Goal: Information Seeking & Learning: Check status

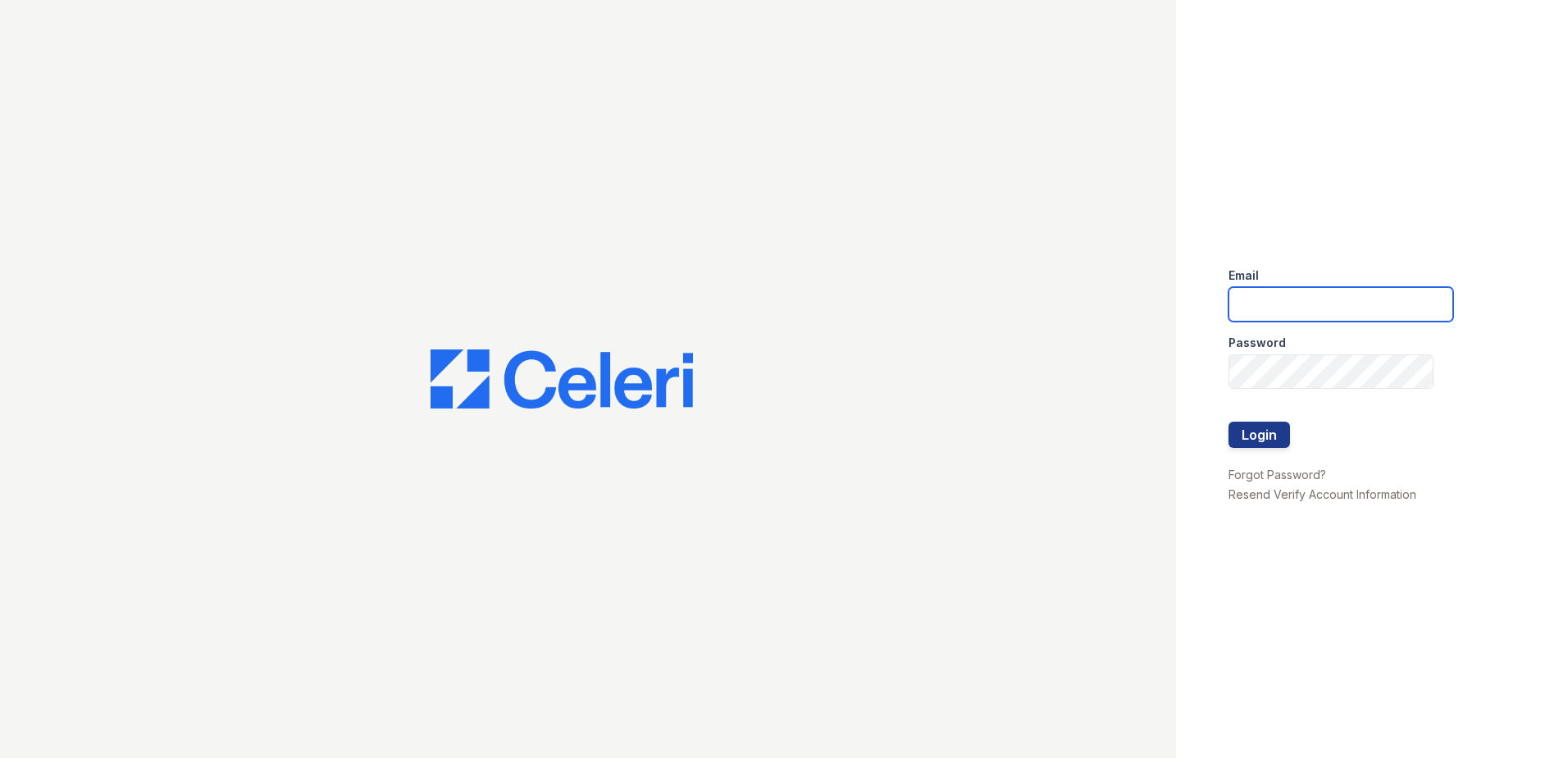
click at [1283, 306] on input "email" at bounding box center [1341, 304] width 224 height 35
type input "danielle.sutton@trinity-pm.com"
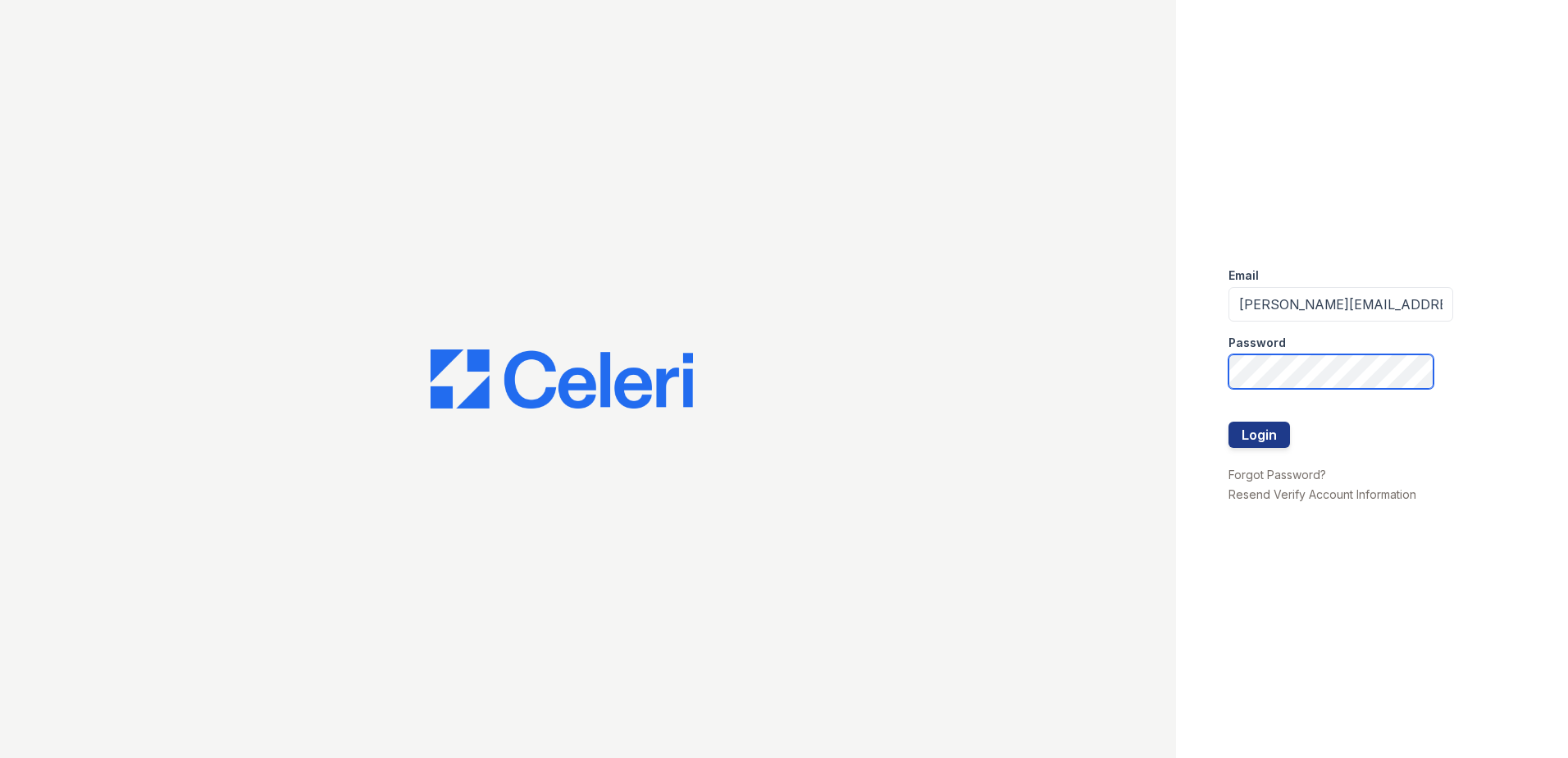
click at [1229, 422] on button "Login" at bounding box center [1260, 434] width 62 height 26
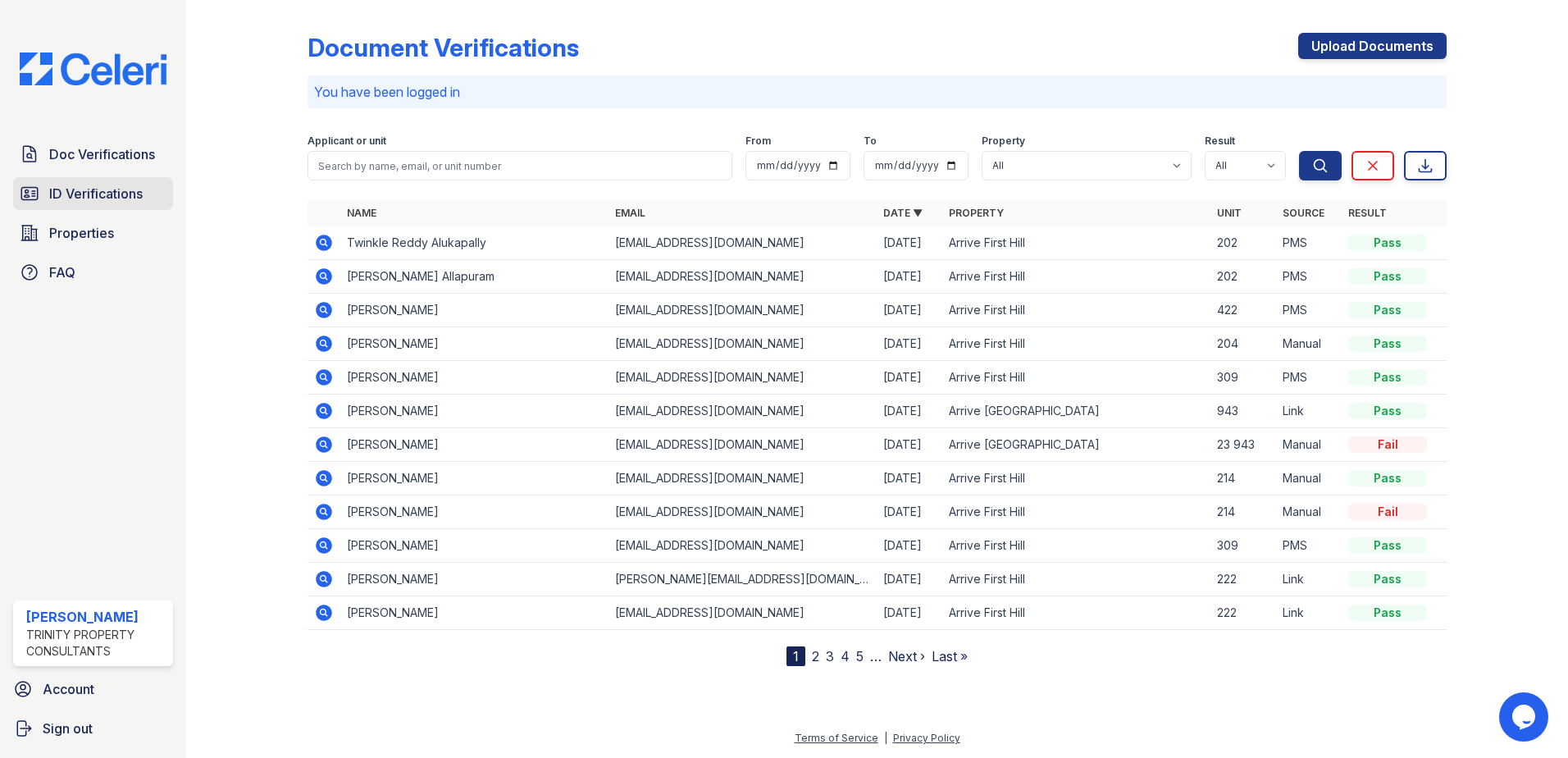
click at [86, 191] on span "ID Verifications" at bounding box center [96, 193] width 93 height 19
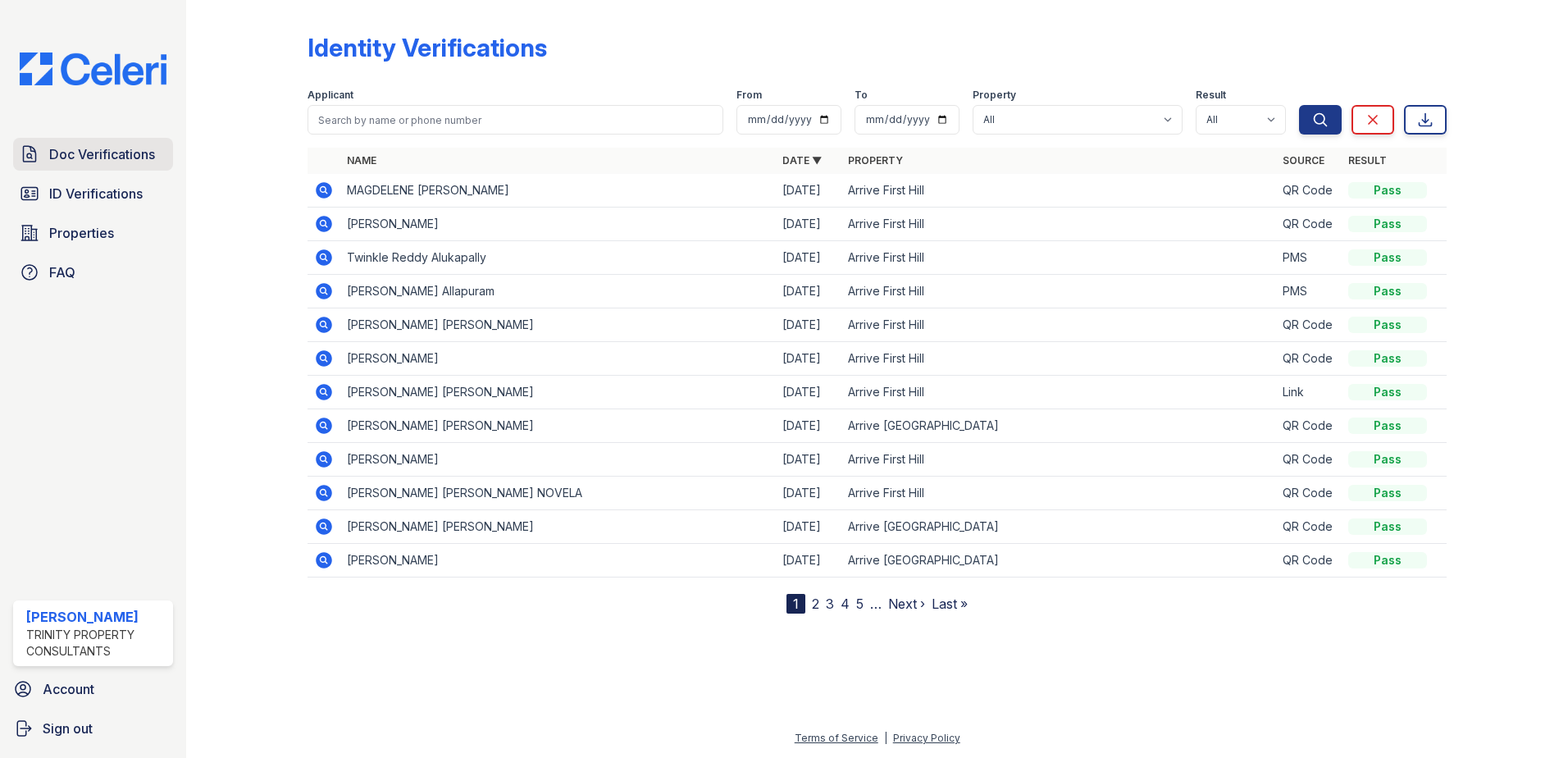
click at [86, 163] on span "Doc Verifications" at bounding box center [102, 153] width 106 height 19
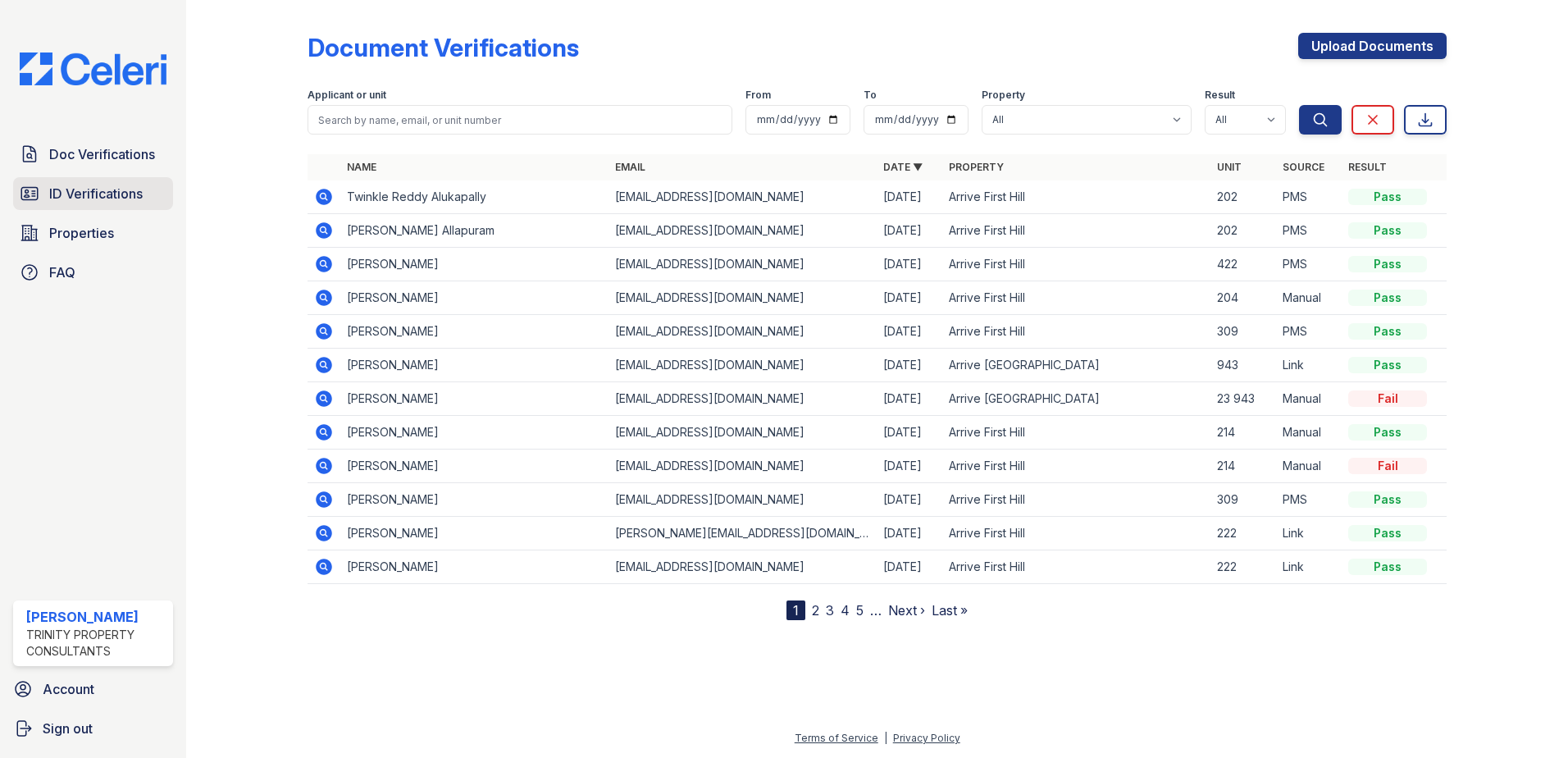
click at [91, 200] on span "ID Verifications" at bounding box center [96, 193] width 93 height 19
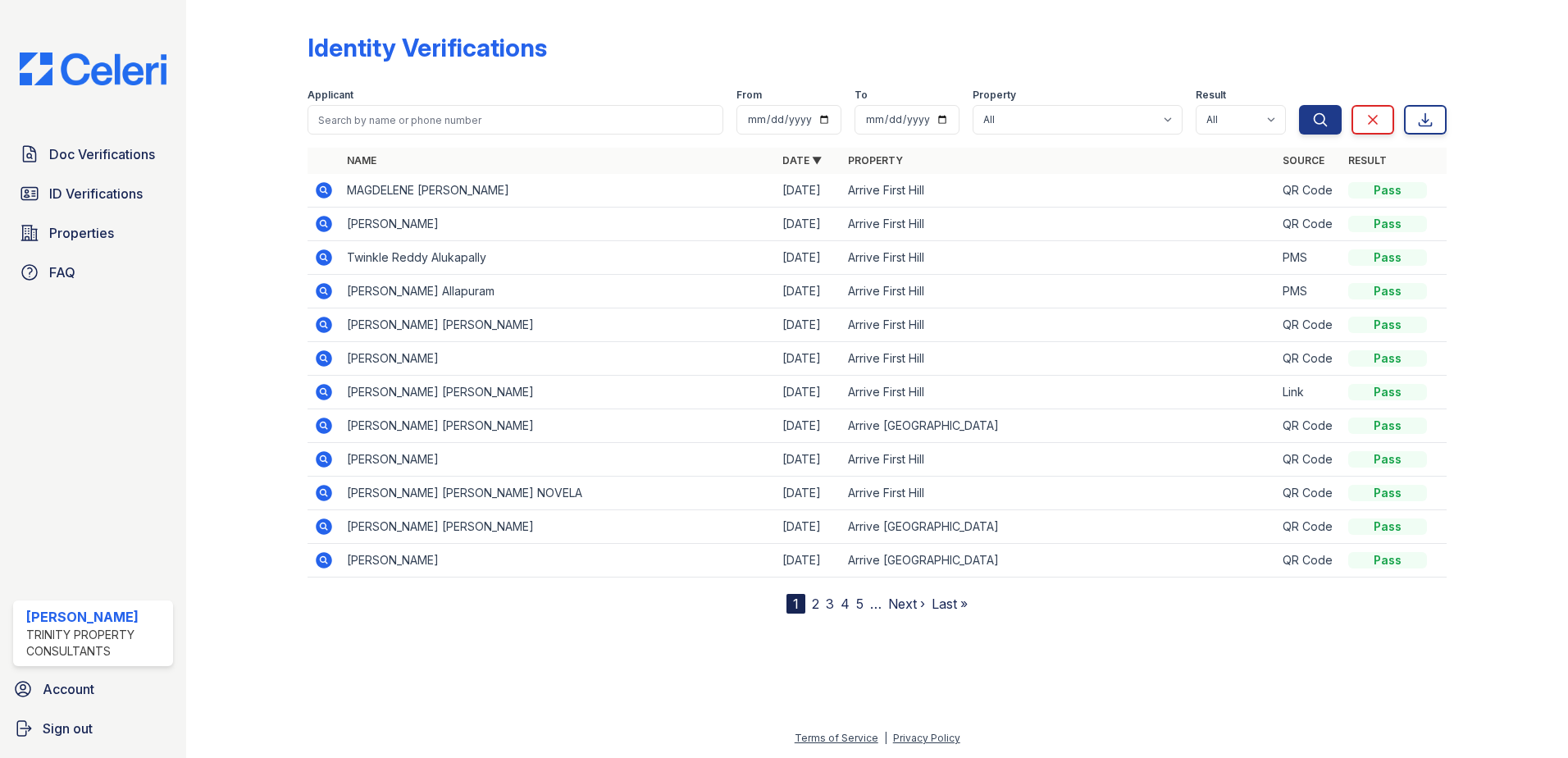
click at [89, 168] on link "Doc Verifications" at bounding box center [92, 154] width 160 height 33
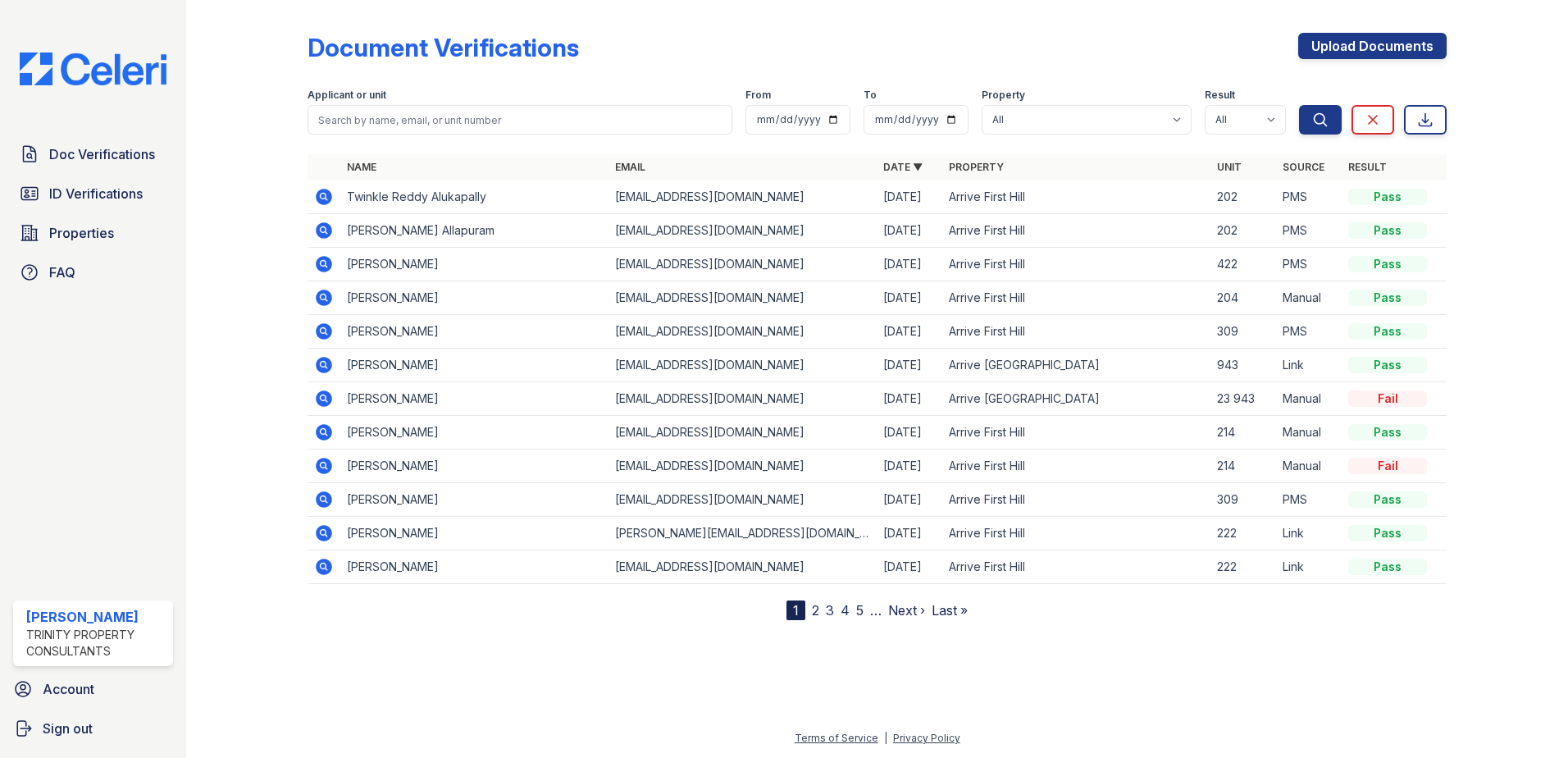
click at [81, 185] on span "ID Verifications" at bounding box center [96, 193] width 93 height 19
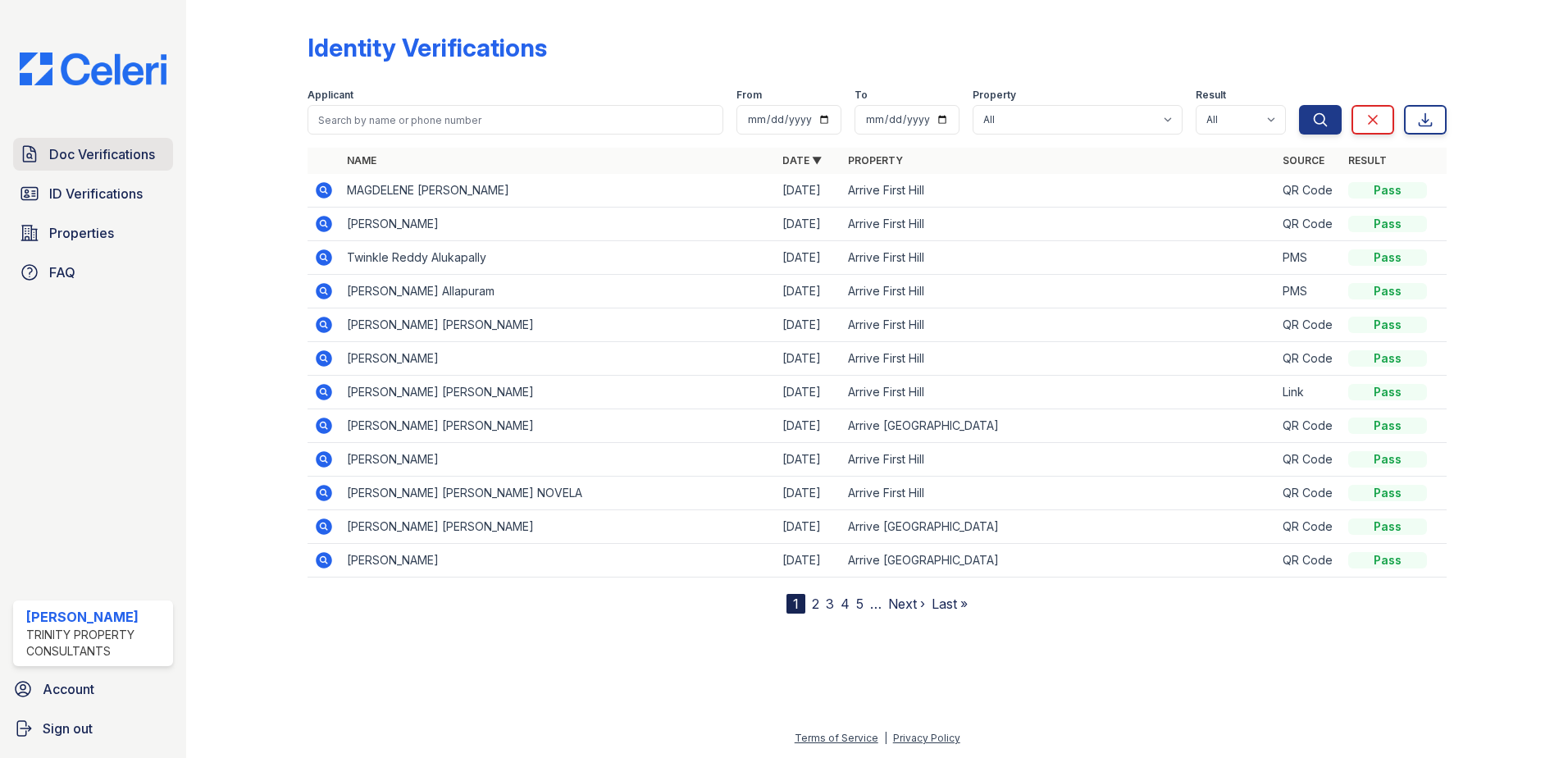
click at [94, 156] on span "Doc Verifications" at bounding box center [102, 153] width 106 height 19
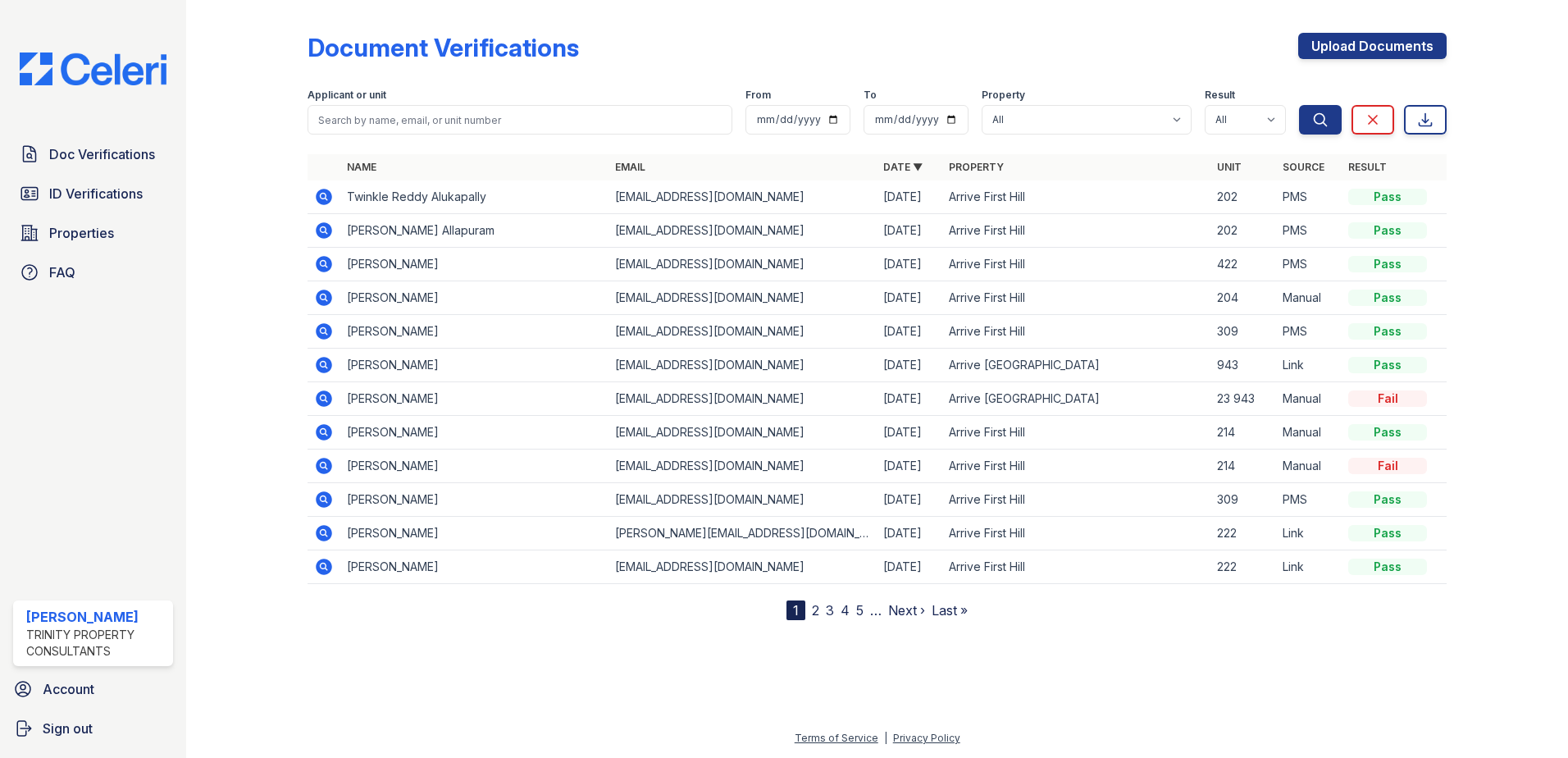
click at [86, 190] on span "ID Verifications" at bounding box center [96, 193] width 93 height 19
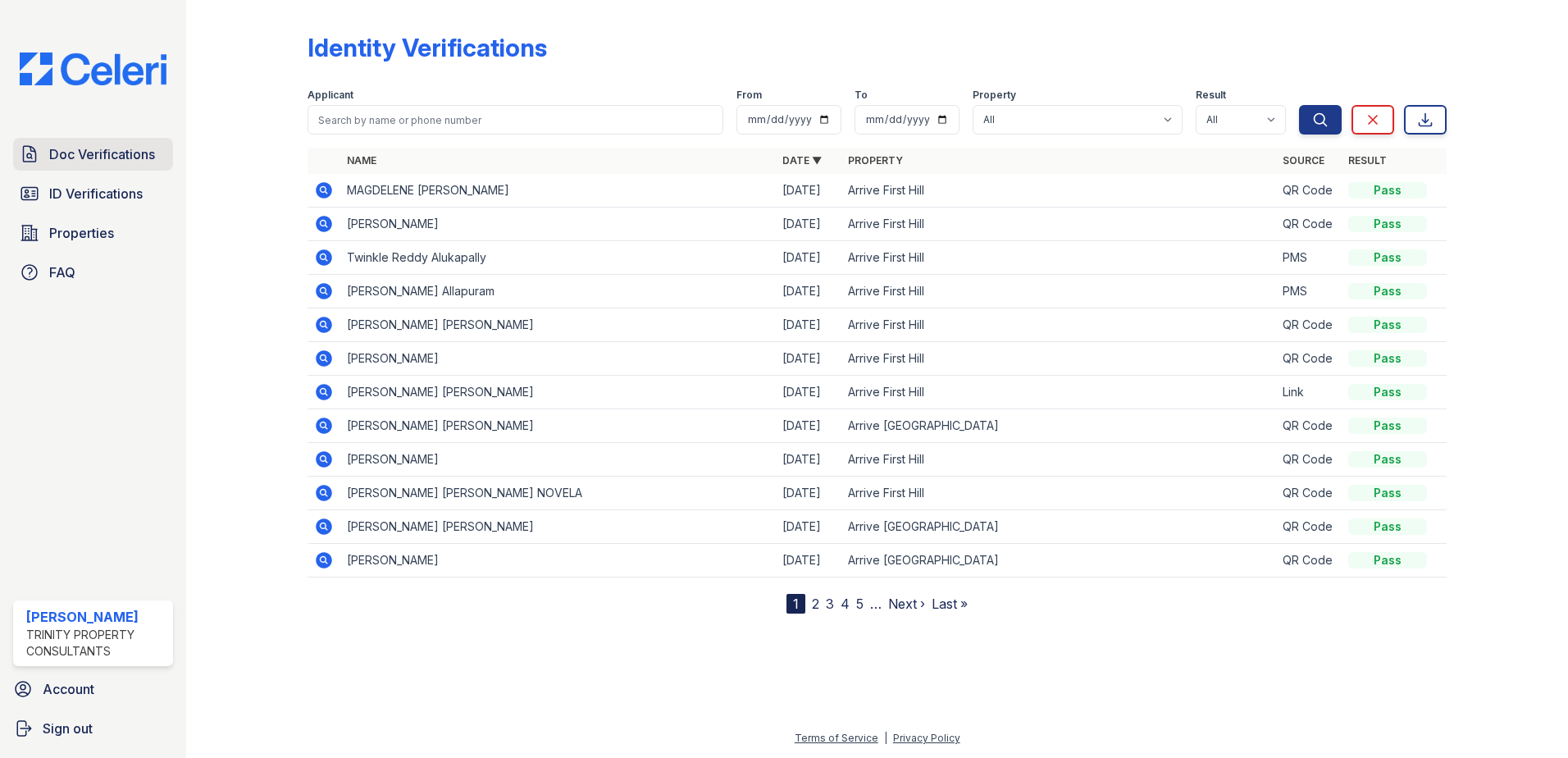
click at [94, 163] on span "Doc Verifications" at bounding box center [102, 153] width 106 height 19
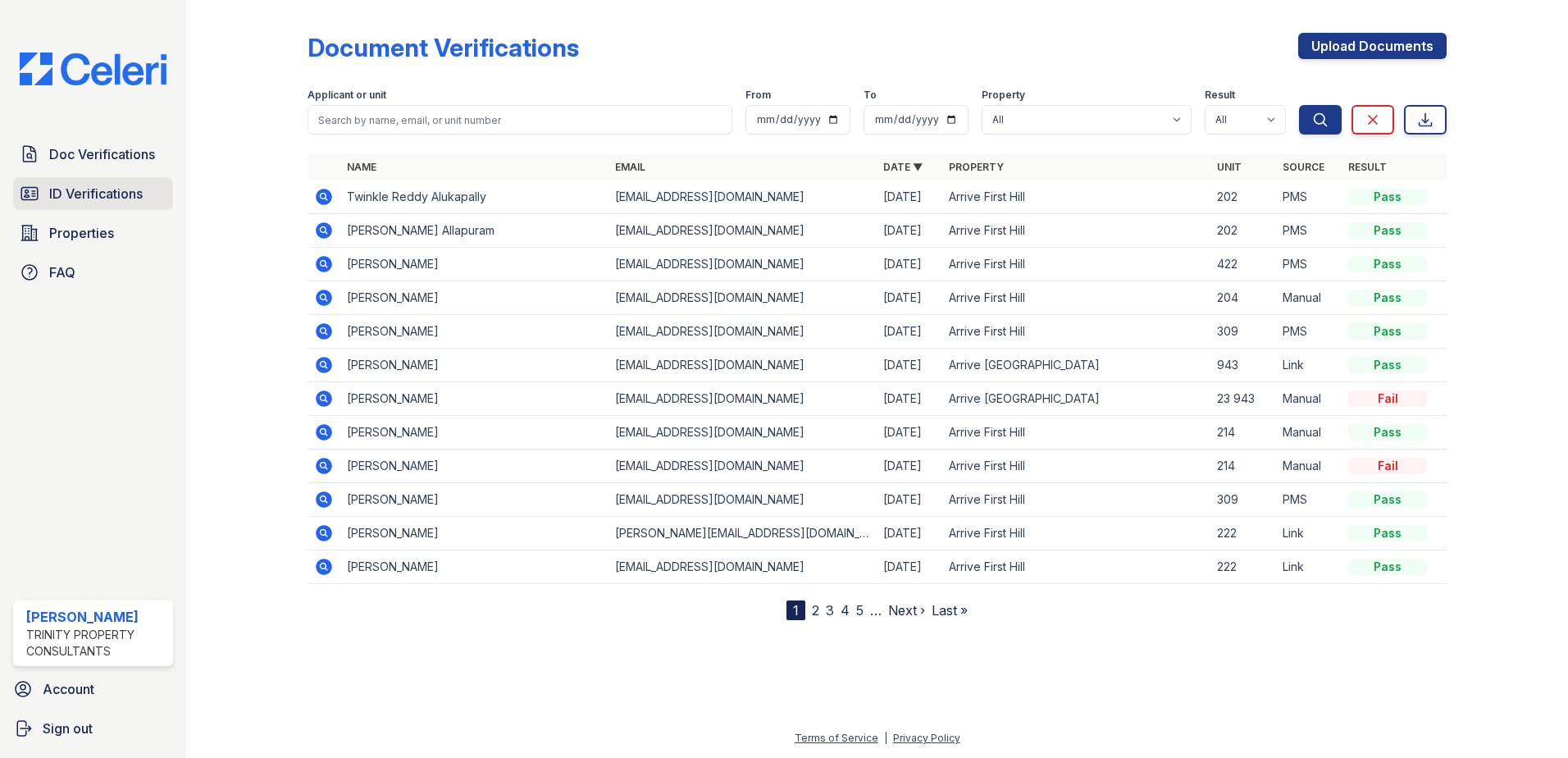
click at [131, 203] on span "ID Verifications" at bounding box center [96, 193] width 93 height 19
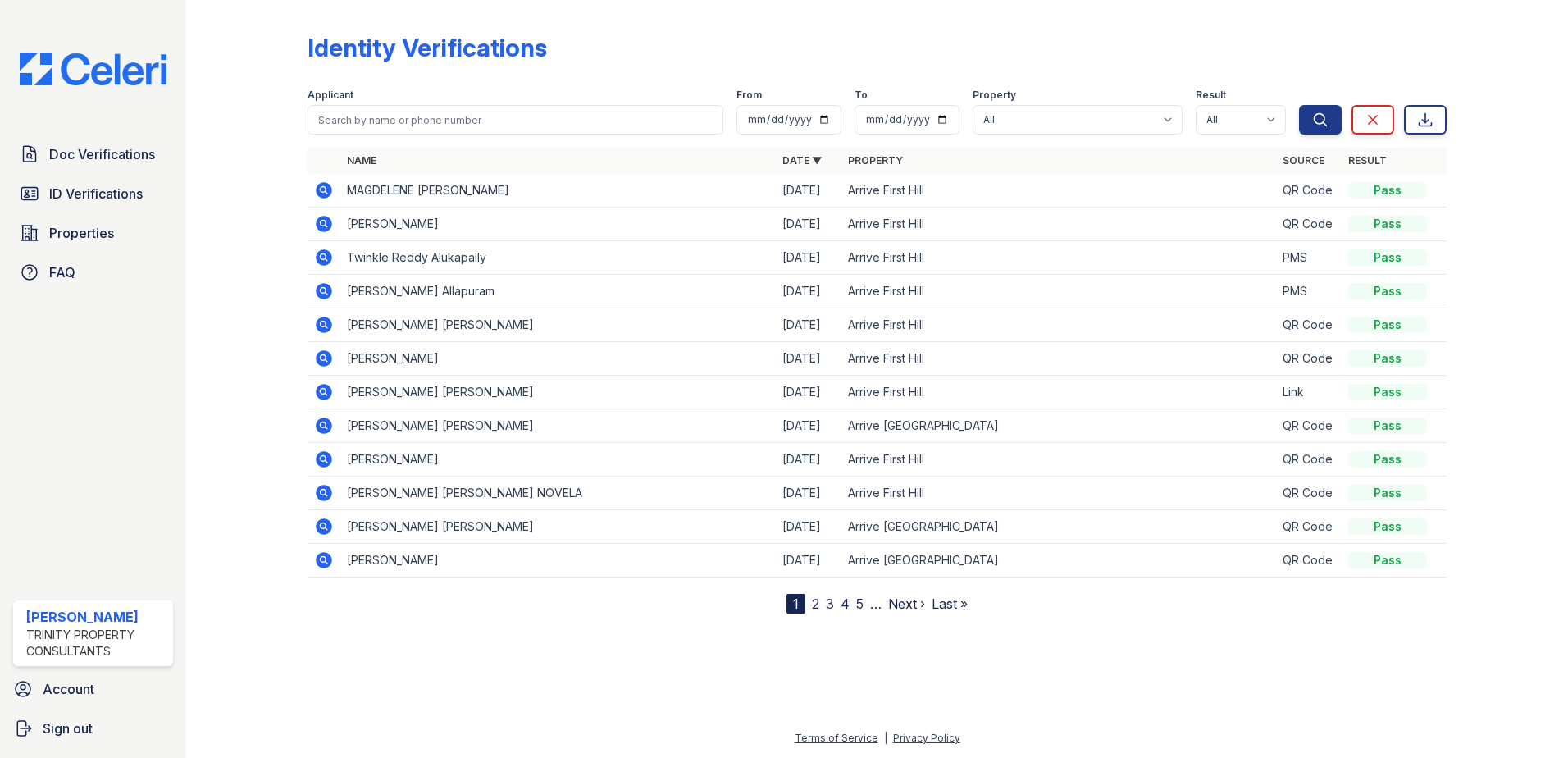
click at [326, 263] on icon at bounding box center [324, 257] width 16 height 16
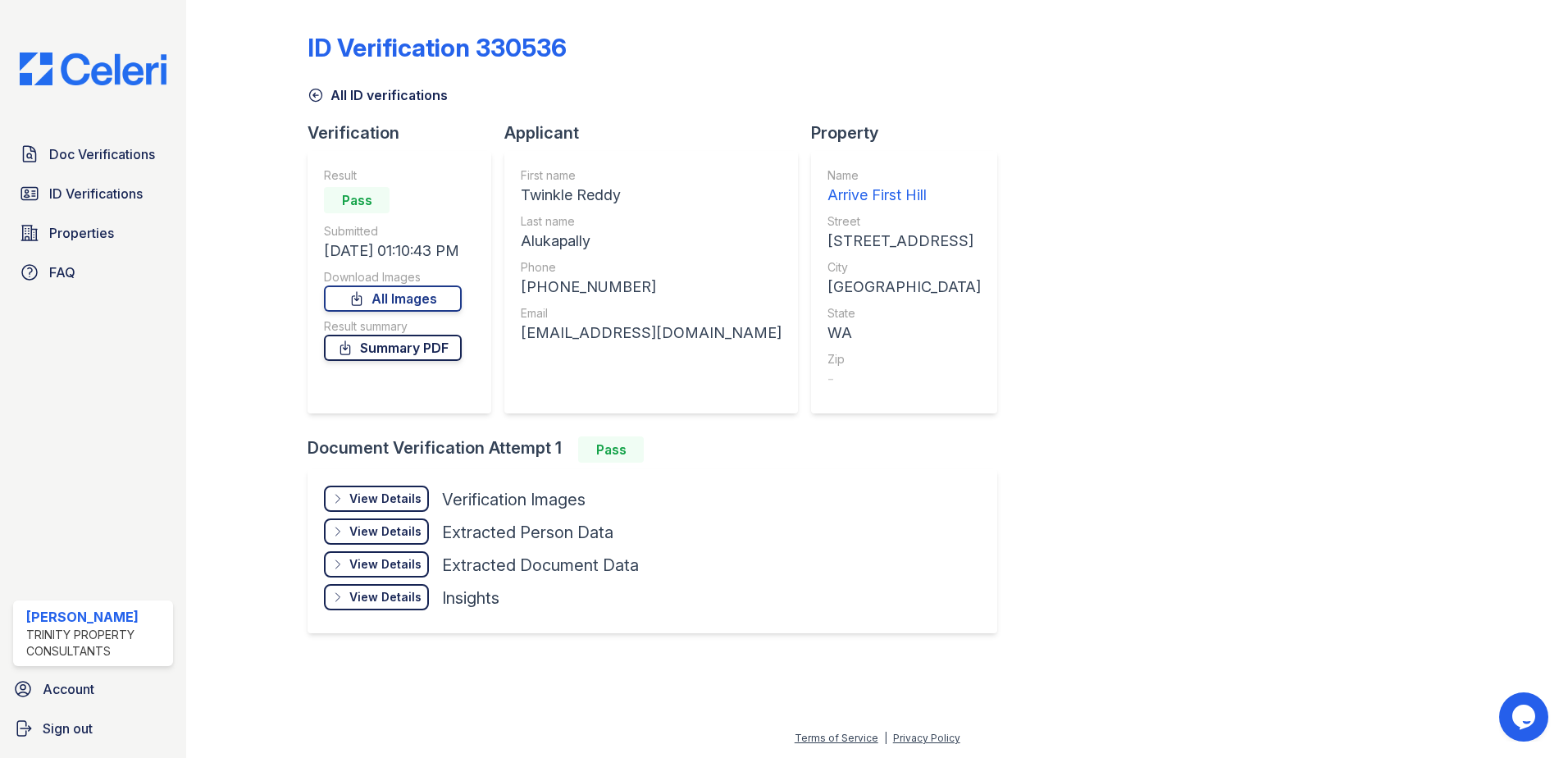
click at [390, 355] on link "Summary PDF" at bounding box center [392, 347] width 138 height 26
click at [386, 496] on div "View Details" at bounding box center [385, 498] width 72 height 16
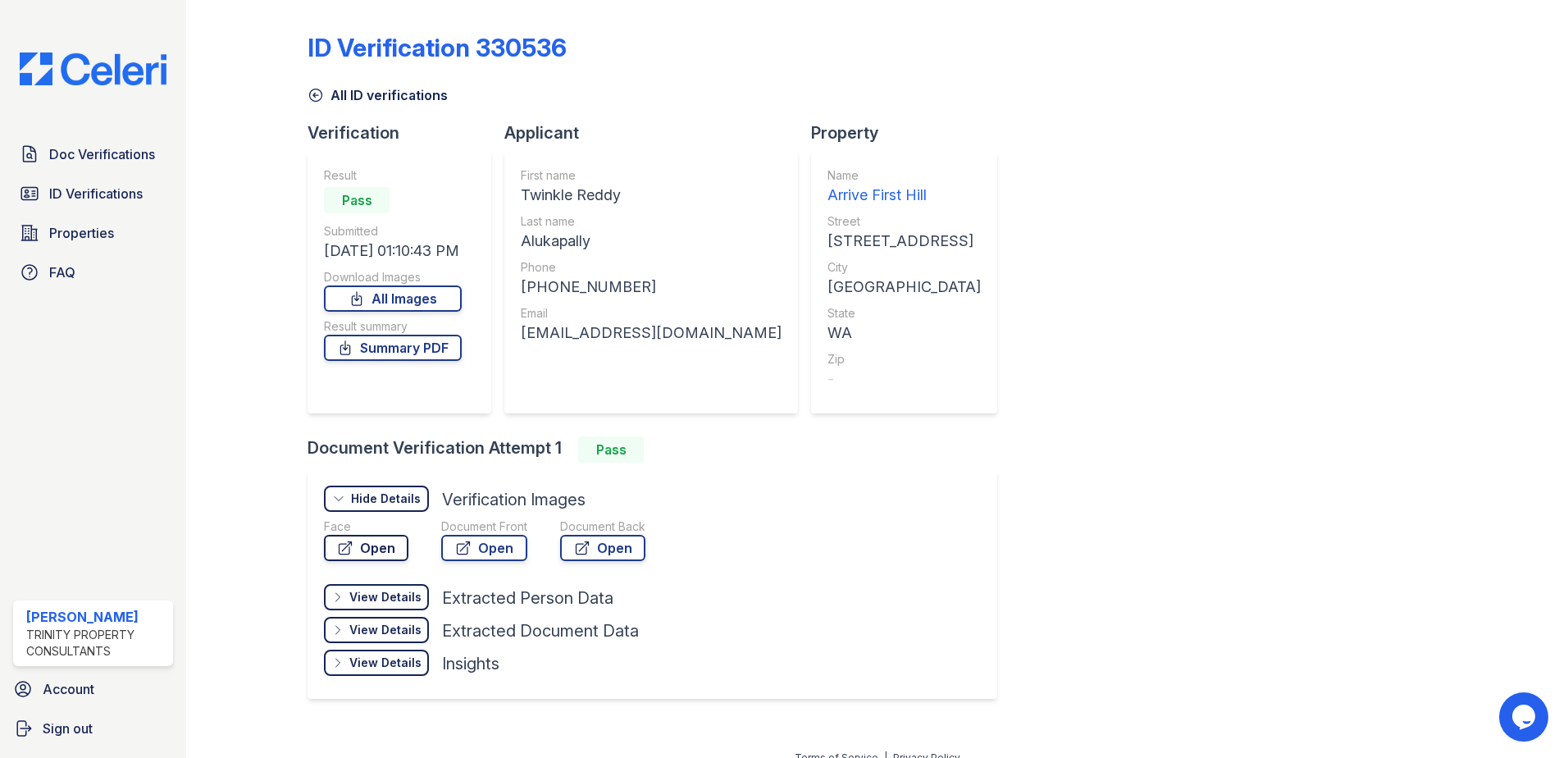
click at [388, 555] on link "Open" at bounding box center [366, 547] width 85 height 26
click at [93, 152] on span "Doc Verifications" at bounding box center [102, 153] width 106 height 19
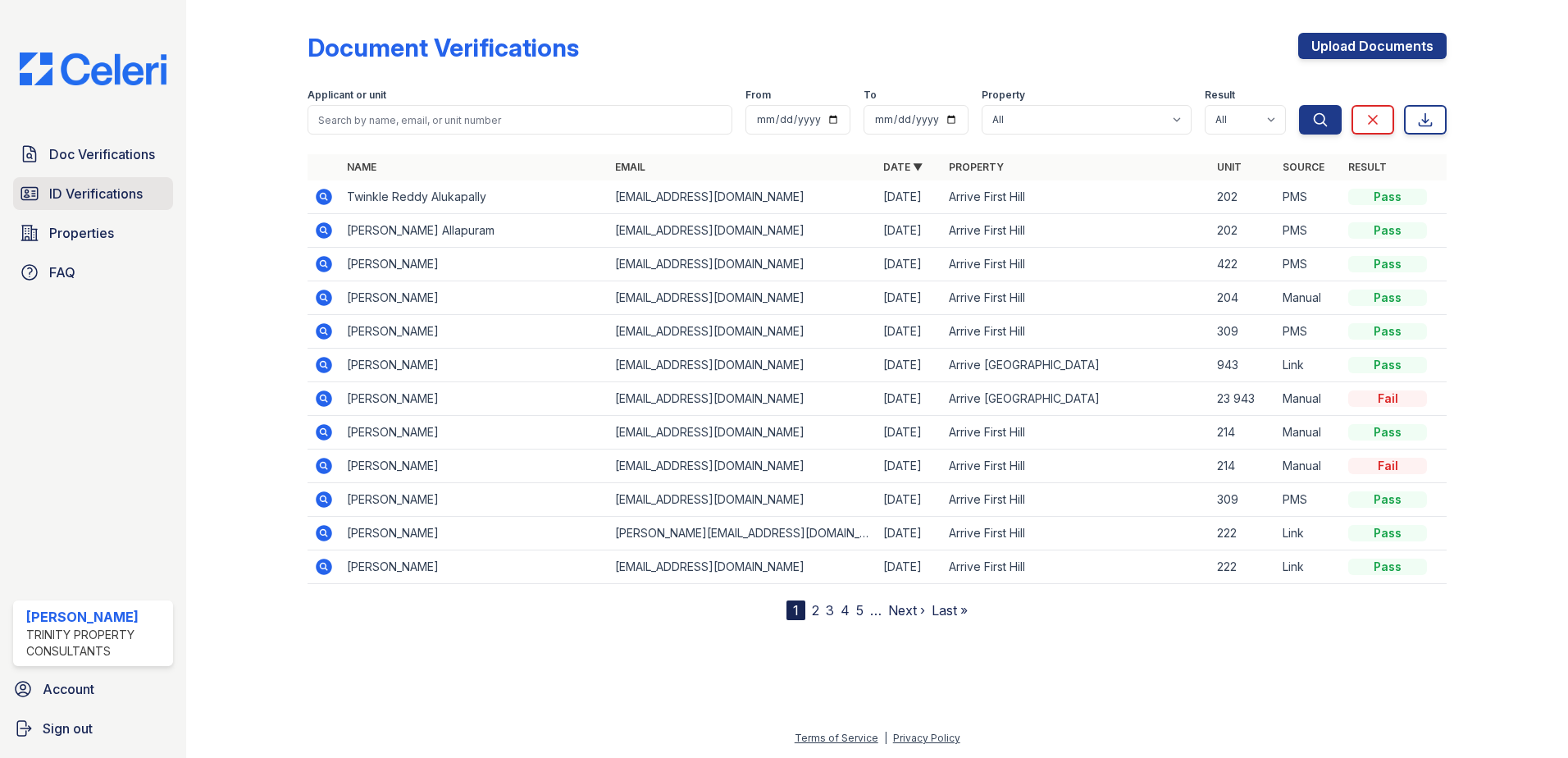
click at [115, 209] on link "ID Verifications" at bounding box center [92, 193] width 160 height 33
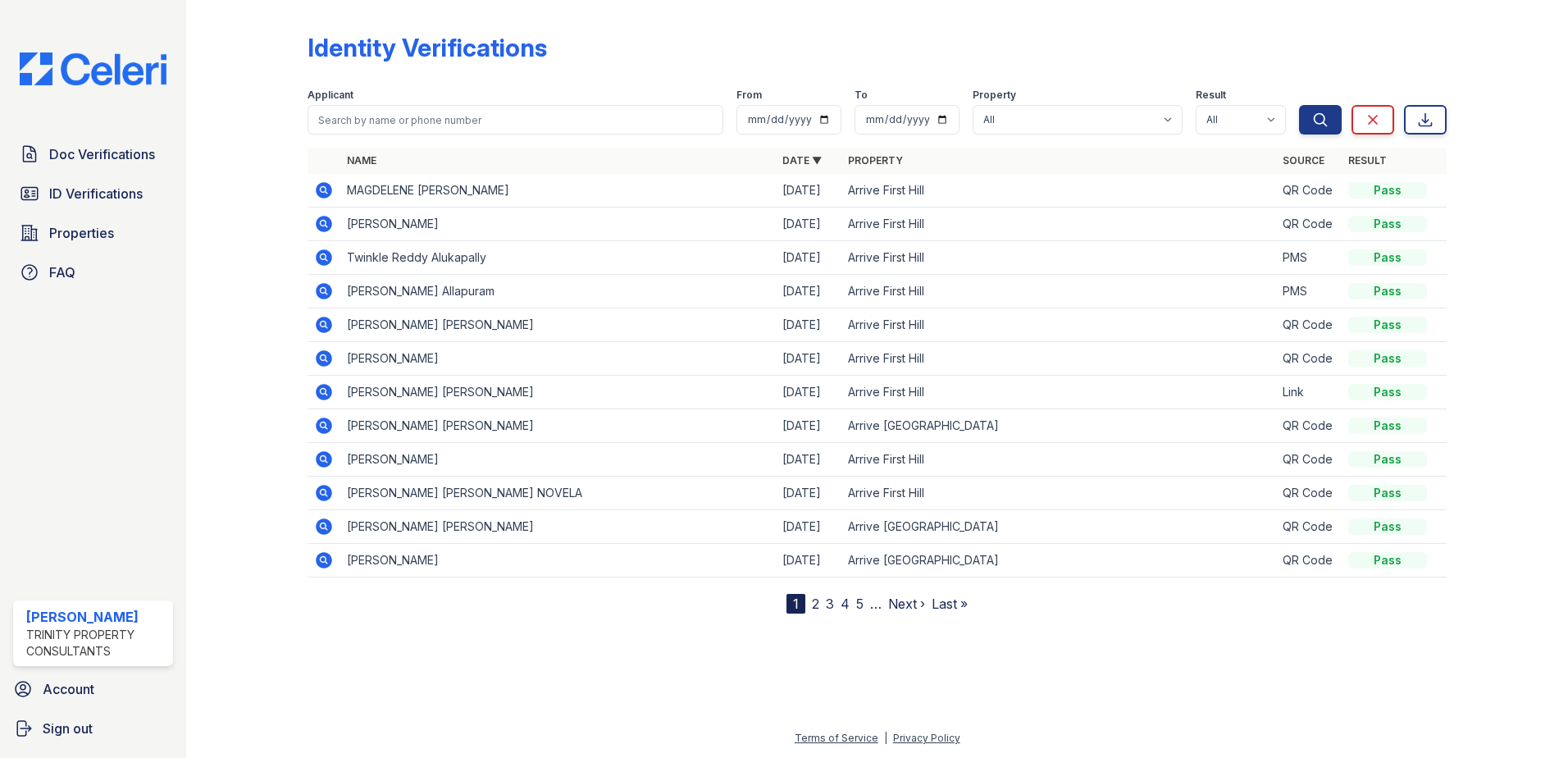
click at [328, 256] on icon at bounding box center [324, 257] width 16 height 16
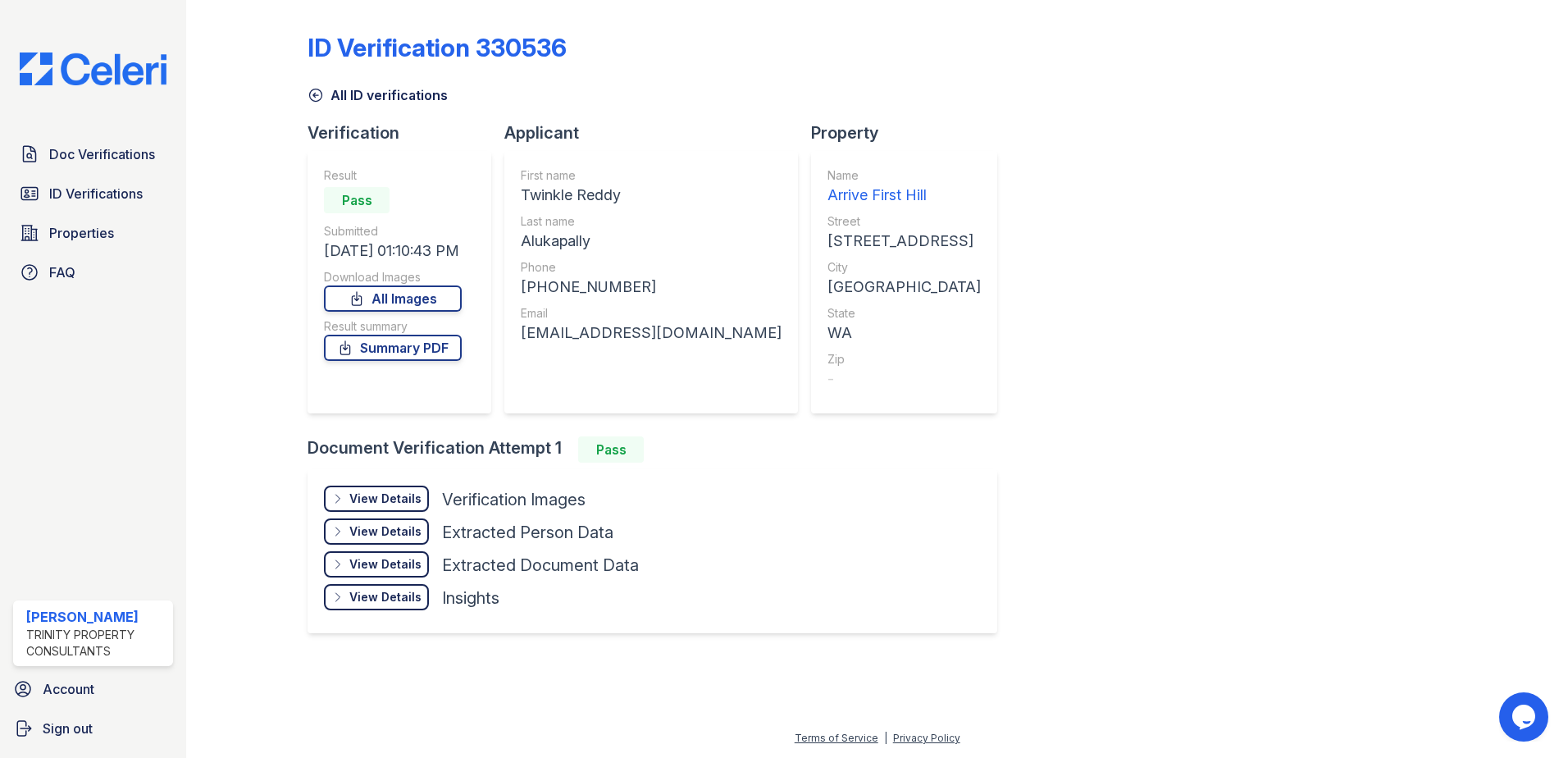
click at [379, 499] on div "View Details" at bounding box center [385, 498] width 72 height 16
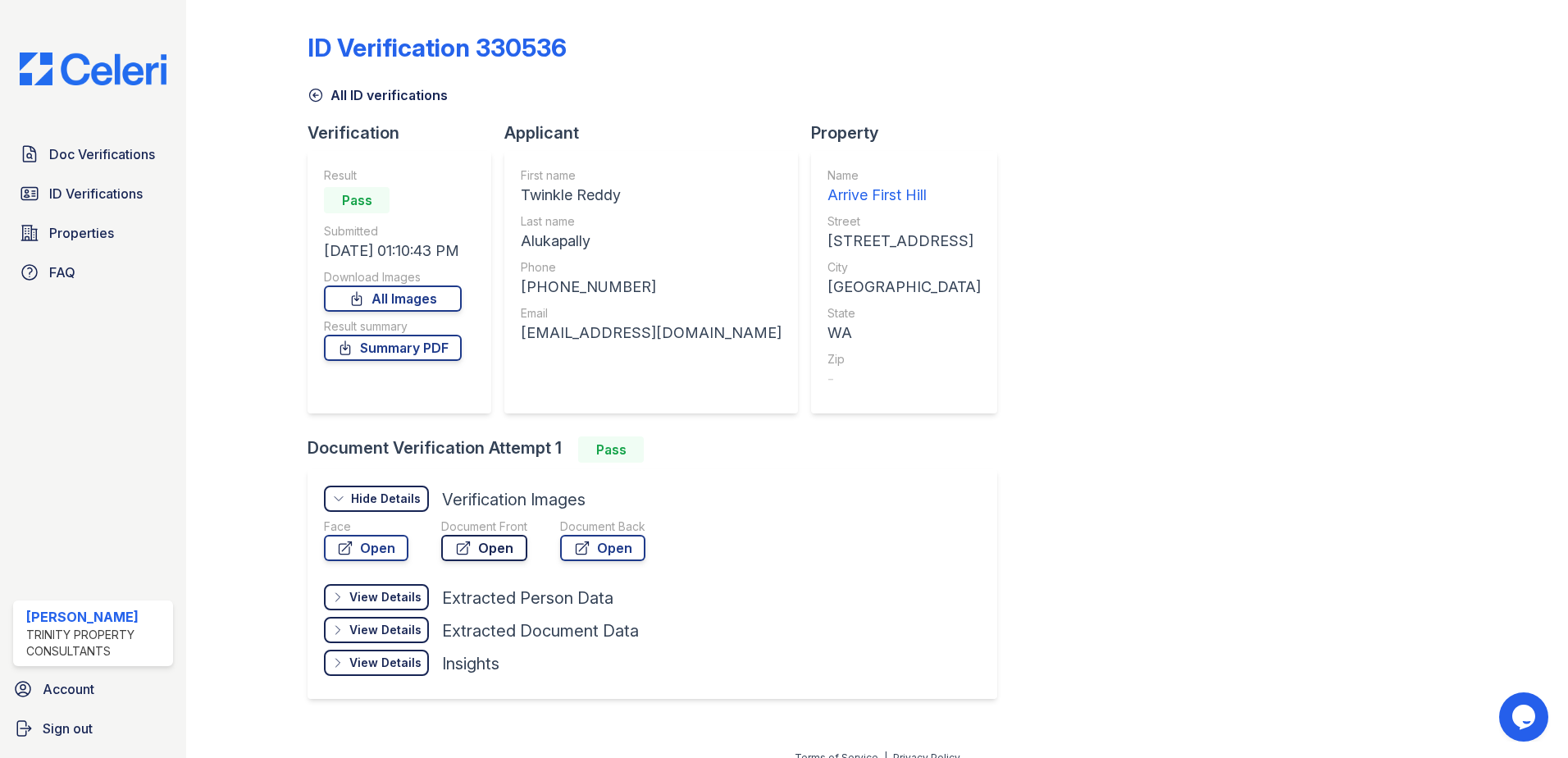
click at [501, 541] on link "Open" at bounding box center [485, 547] width 86 height 26
click at [373, 550] on link "Open" at bounding box center [366, 547] width 85 height 26
click at [272, 390] on div at bounding box center [260, 364] width 95 height 715
drag, startPoint x: 111, startPoint y: 197, endPoint x: 92, endPoint y: 193, distance: 19.4
click at [110, 197] on span "ID Verifications" at bounding box center [96, 193] width 93 height 19
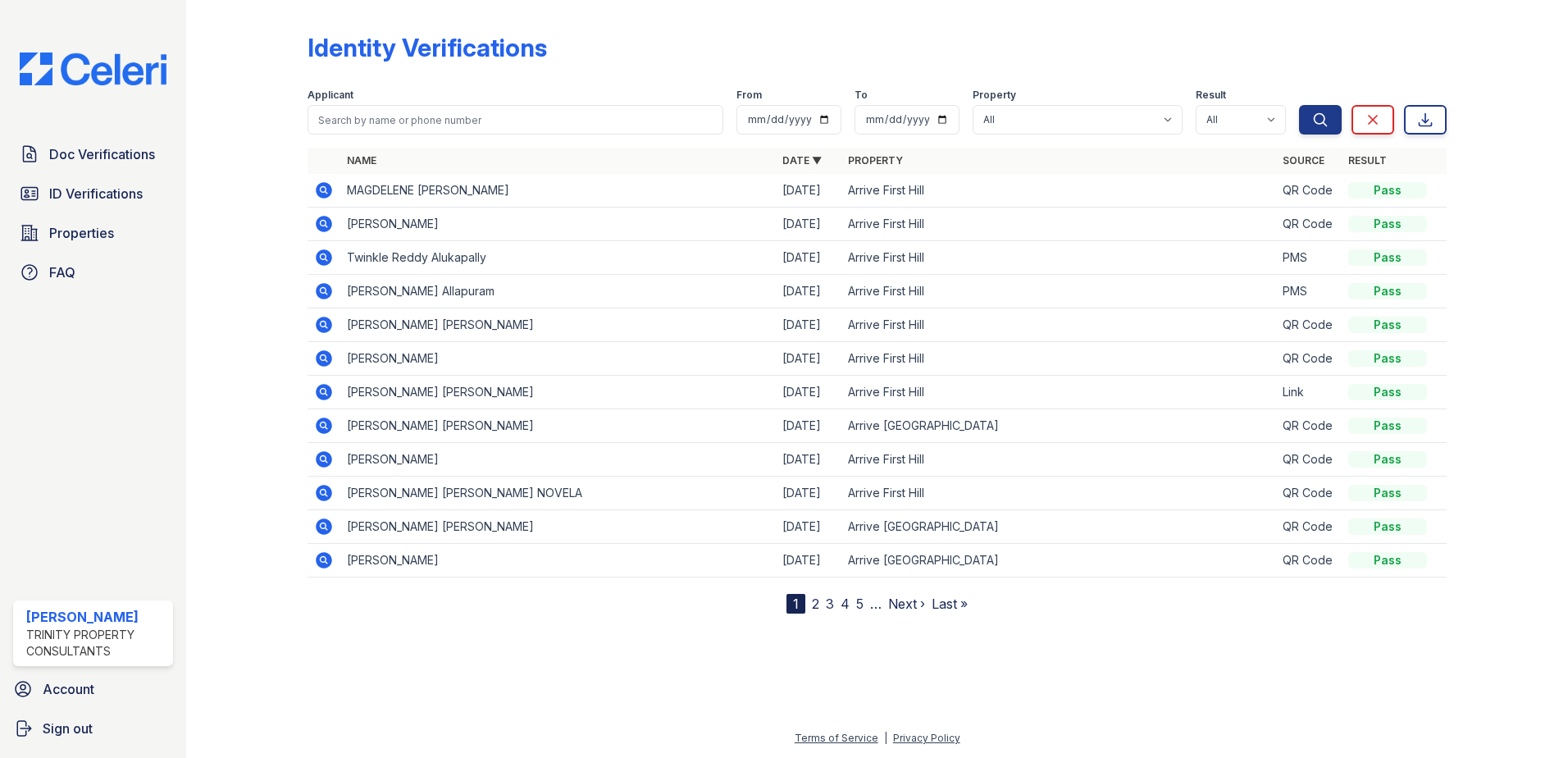
click at [225, 195] on div at bounding box center [260, 310] width 95 height 607
click at [224, 194] on div at bounding box center [260, 310] width 95 height 607
click at [231, 174] on div at bounding box center [260, 310] width 95 height 607
click at [317, 289] on icon at bounding box center [324, 290] width 16 height 16
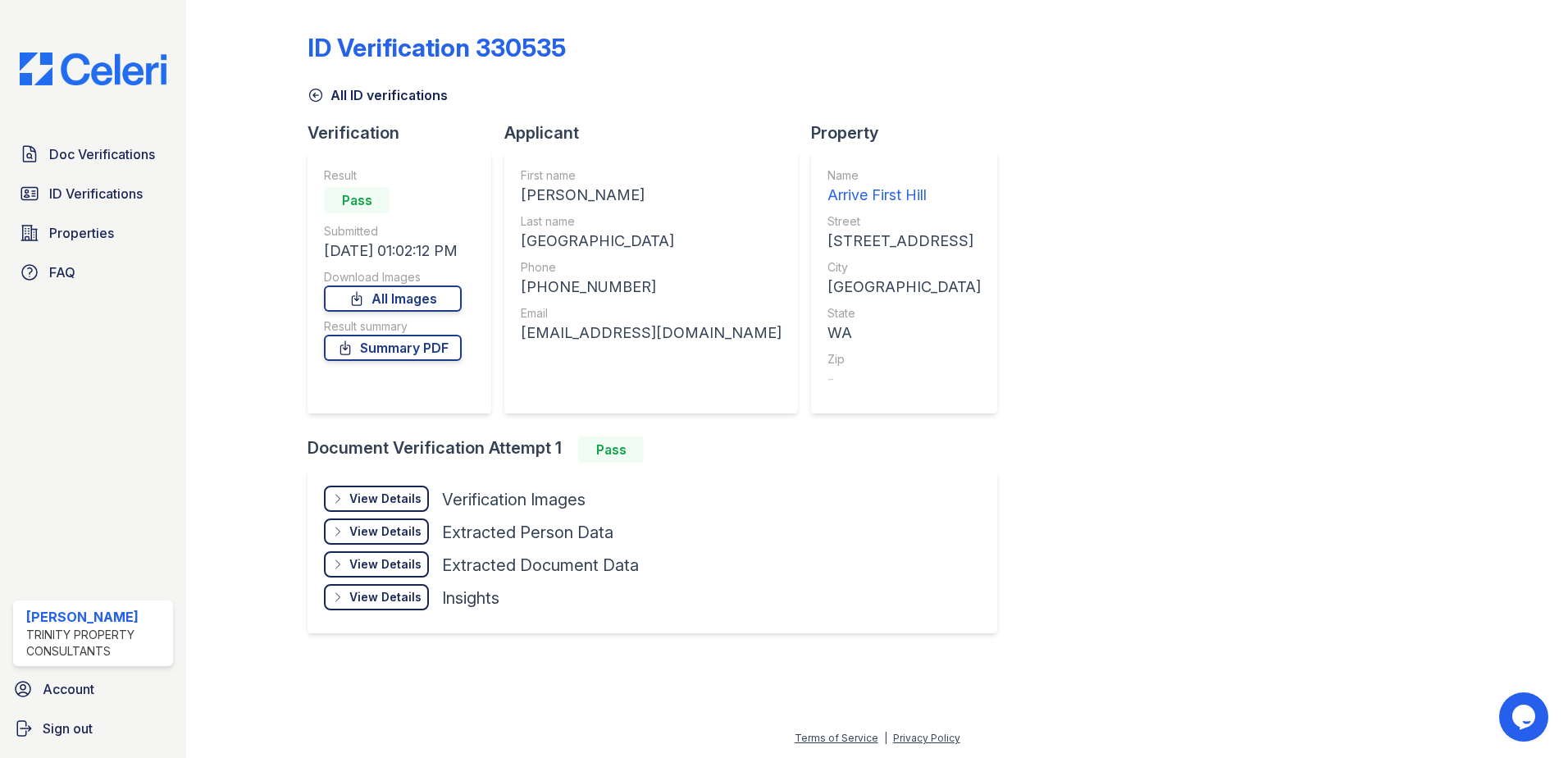
click at [386, 501] on div "View Details" at bounding box center [385, 498] width 72 height 16
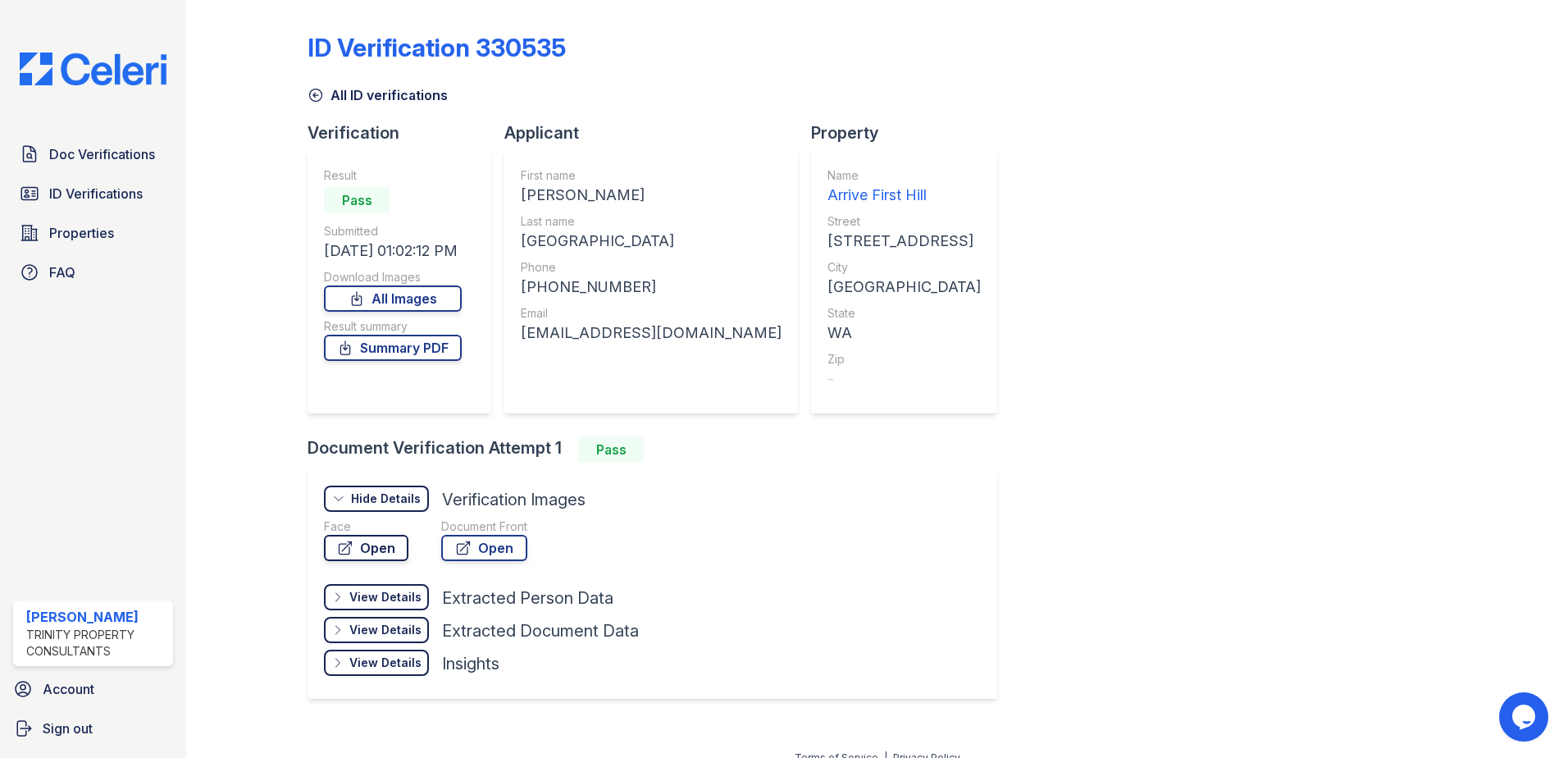
click at [386, 548] on link "Open" at bounding box center [366, 547] width 85 height 26
click at [97, 187] on span "ID Verifications" at bounding box center [96, 193] width 93 height 19
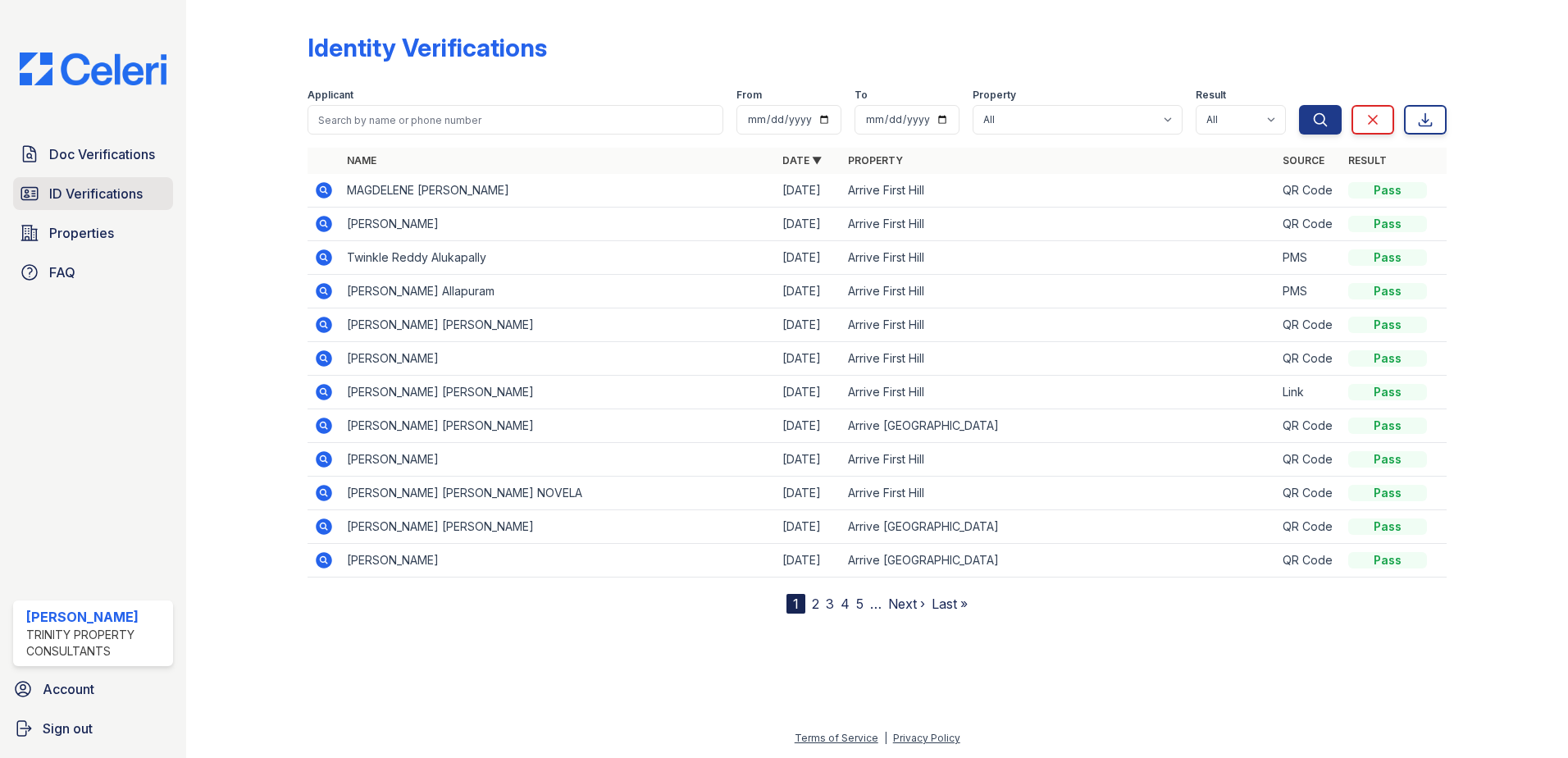
click at [53, 182] on link "ID Verifications" at bounding box center [92, 193] width 160 height 33
click at [88, 150] on span "Doc Verifications" at bounding box center [102, 153] width 106 height 19
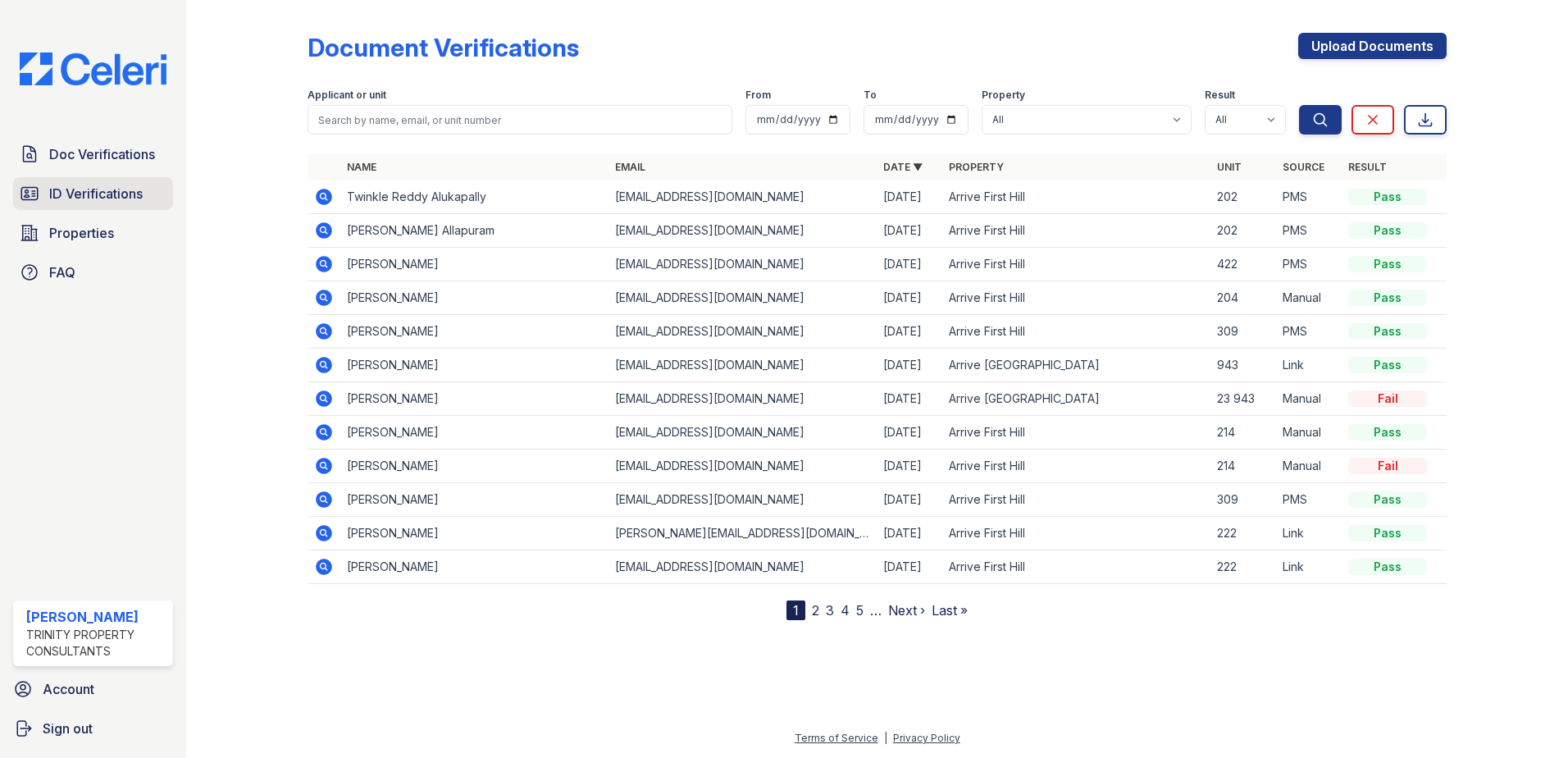
click at [86, 186] on span "ID Verifications" at bounding box center [96, 193] width 93 height 19
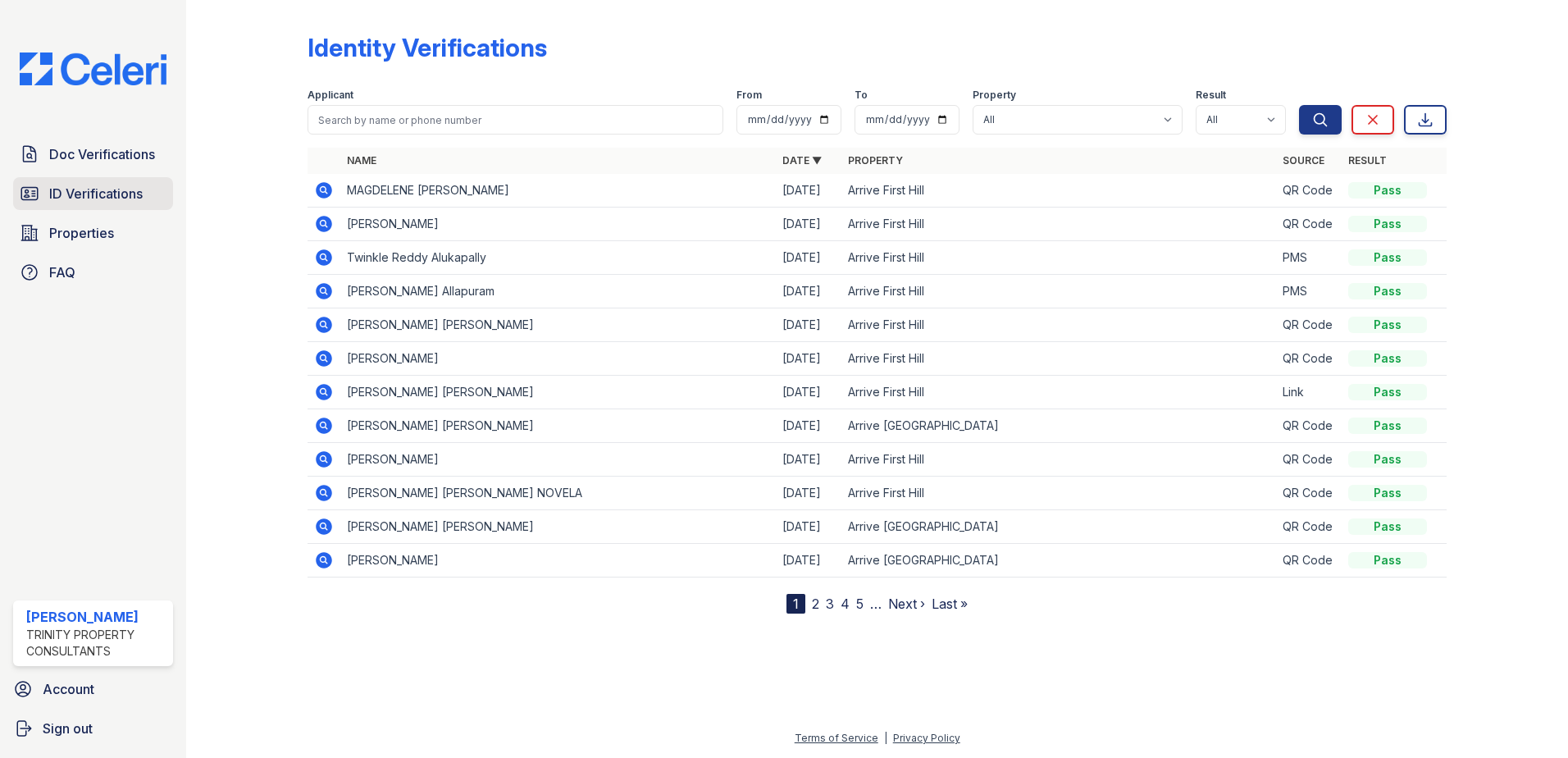
click at [69, 185] on span "ID Verifications" at bounding box center [96, 193] width 93 height 19
click at [1062, 119] on select "All Arrive First Hill Arrive North Bend" at bounding box center [1078, 119] width 210 height 30
select select "95"
click at [975, 105] on select "All Arrive First Hill Arrive North Bend" at bounding box center [1078, 119] width 210 height 30
click at [1320, 123] on icon "submit" at bounding box center [1320, 119] width 16 height 16
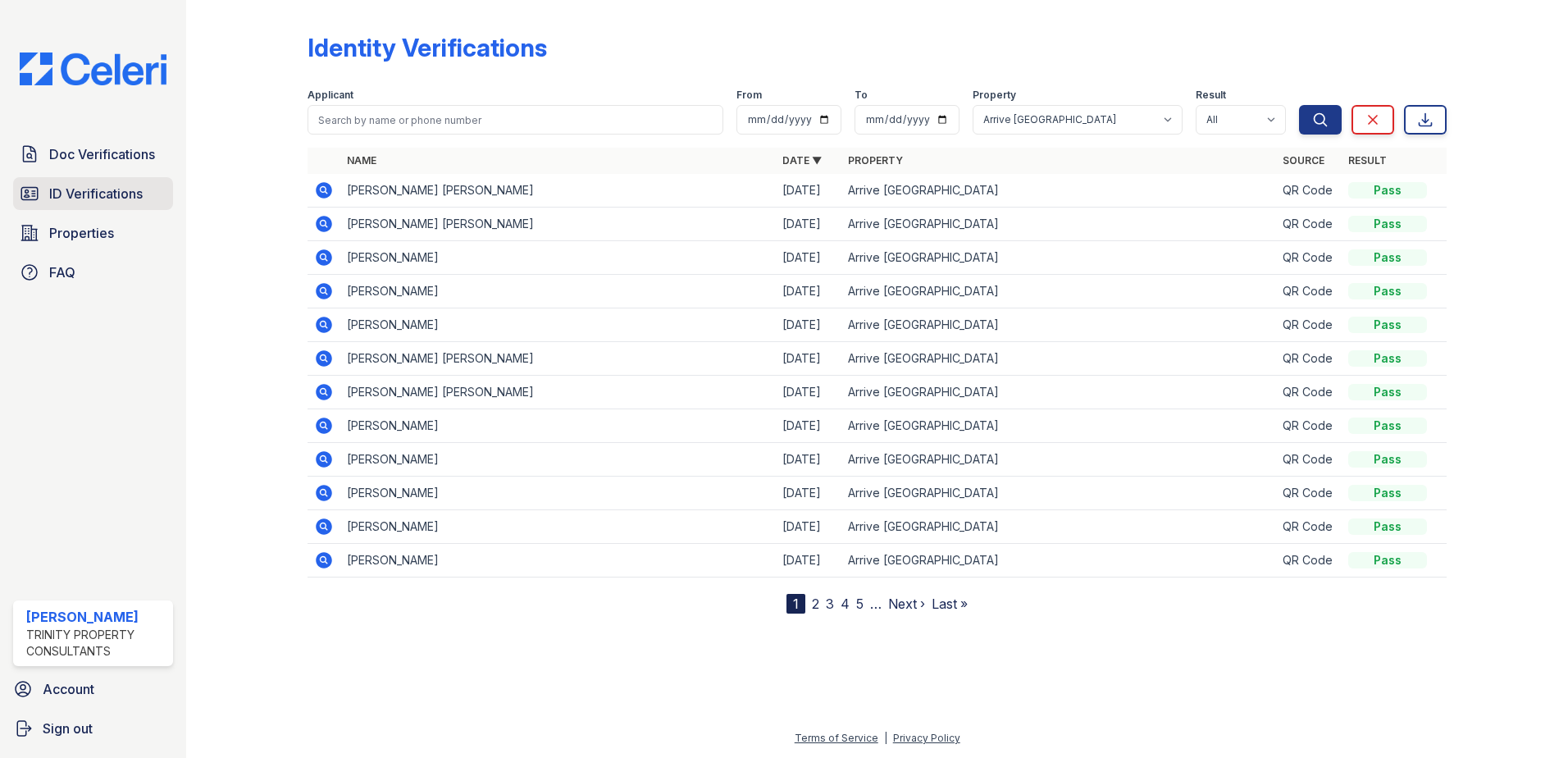
click at [89, 196] on span "ID Verifications" at bounding box center [96, 193] width 93 height 19
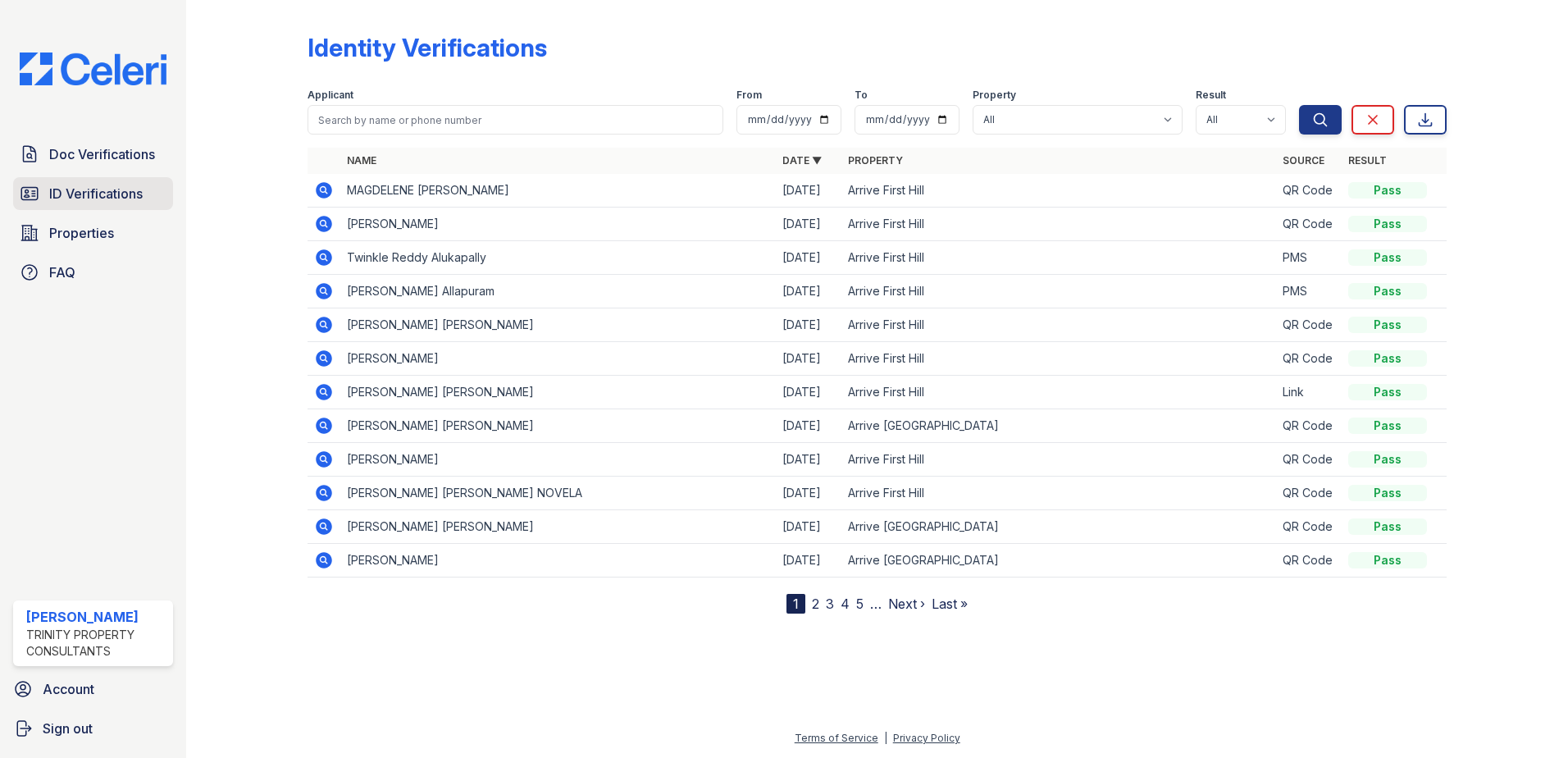
click at [115, 204] on link "ID Verifications" at bounding box center [92, 193] width 160 height 33
click at [103, 147] on span "Doc Verifications" at bounding box center [102, 153] width 106 height 19
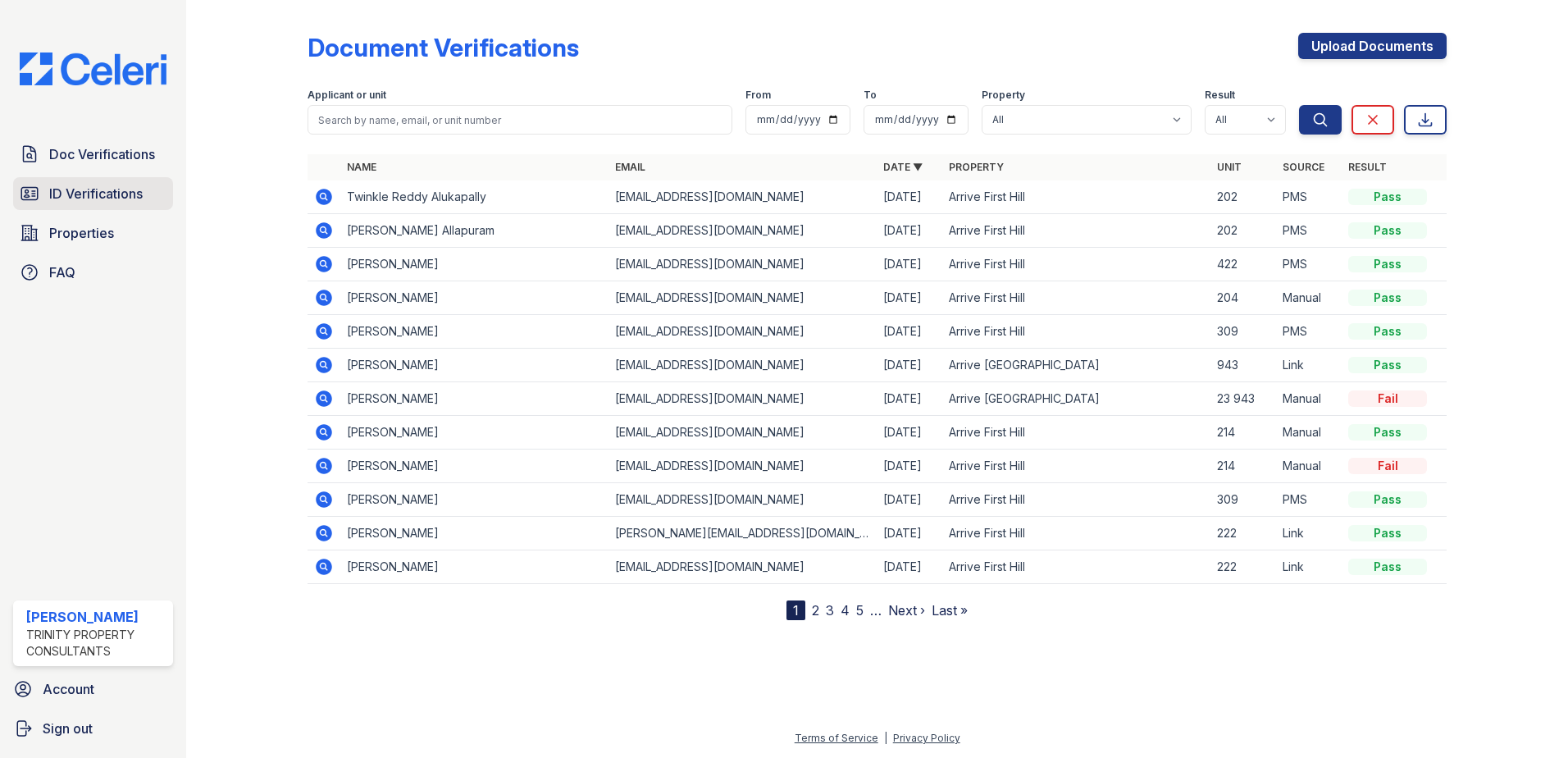
click at [104, 194] on span "ID Verifications" at bounding box center [96, 193] width 93 height 19
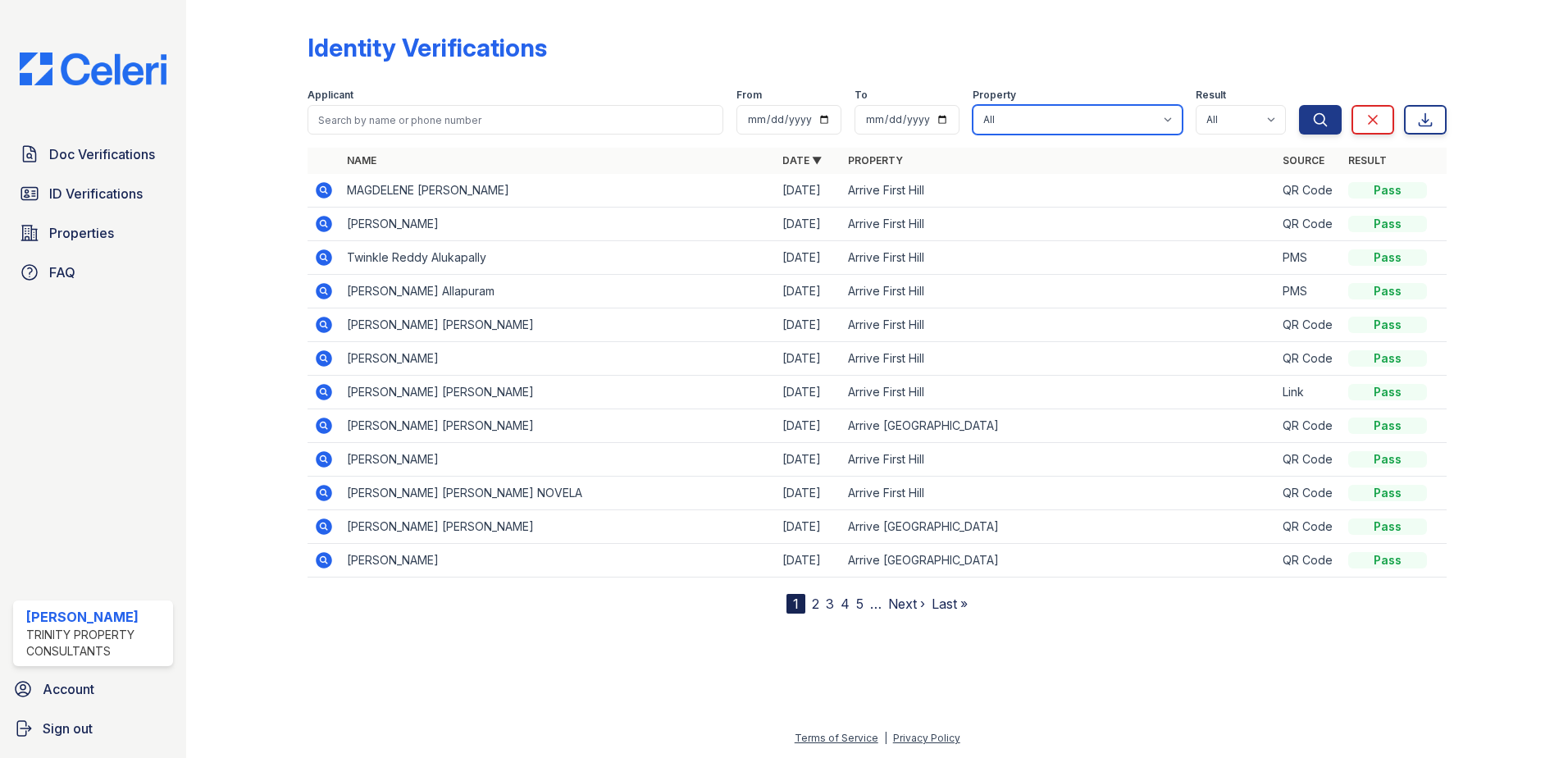
click at [1108, 124] on select "All Arrive First Hill Arrive North Bend" at bounding box center [1078, 119] width 210 height 30
select select "95"
click at [975, 105] on select "All Arrive First Hill Arrive North Bend" at bounding box center [1078, 119] width 210 height 30
click at [1321, 111] on button "Search" at bounding box center [1321, 119] width 42 height 30
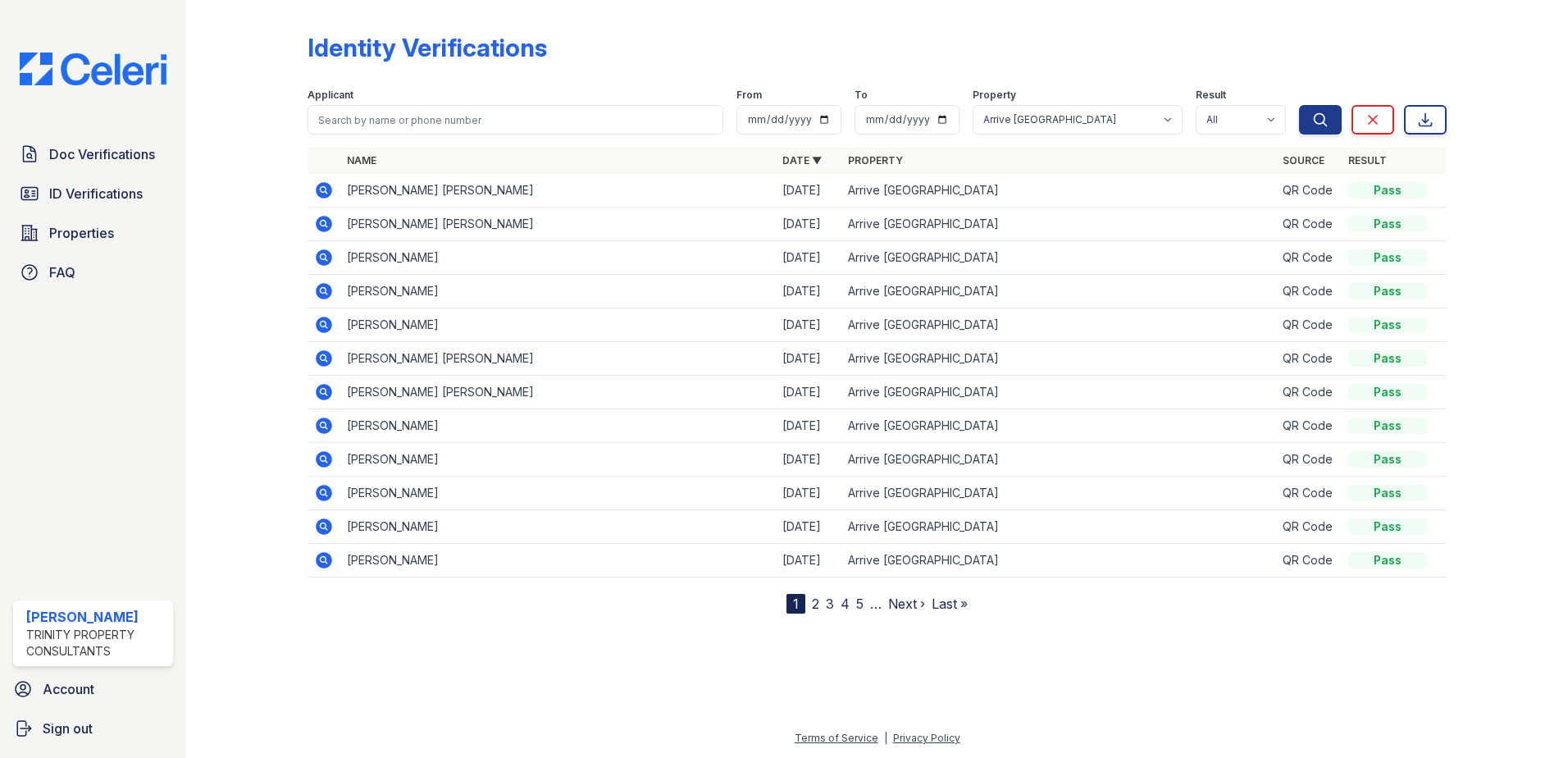
click at [91, 174] on div "Doc Verifications ID Verifications Properties FAQ" at bounding box center [93, 213] width 173 height 151
click at [91, 195] on span "ID Verifications" at bounding box center [96, 193] width 93 height 19
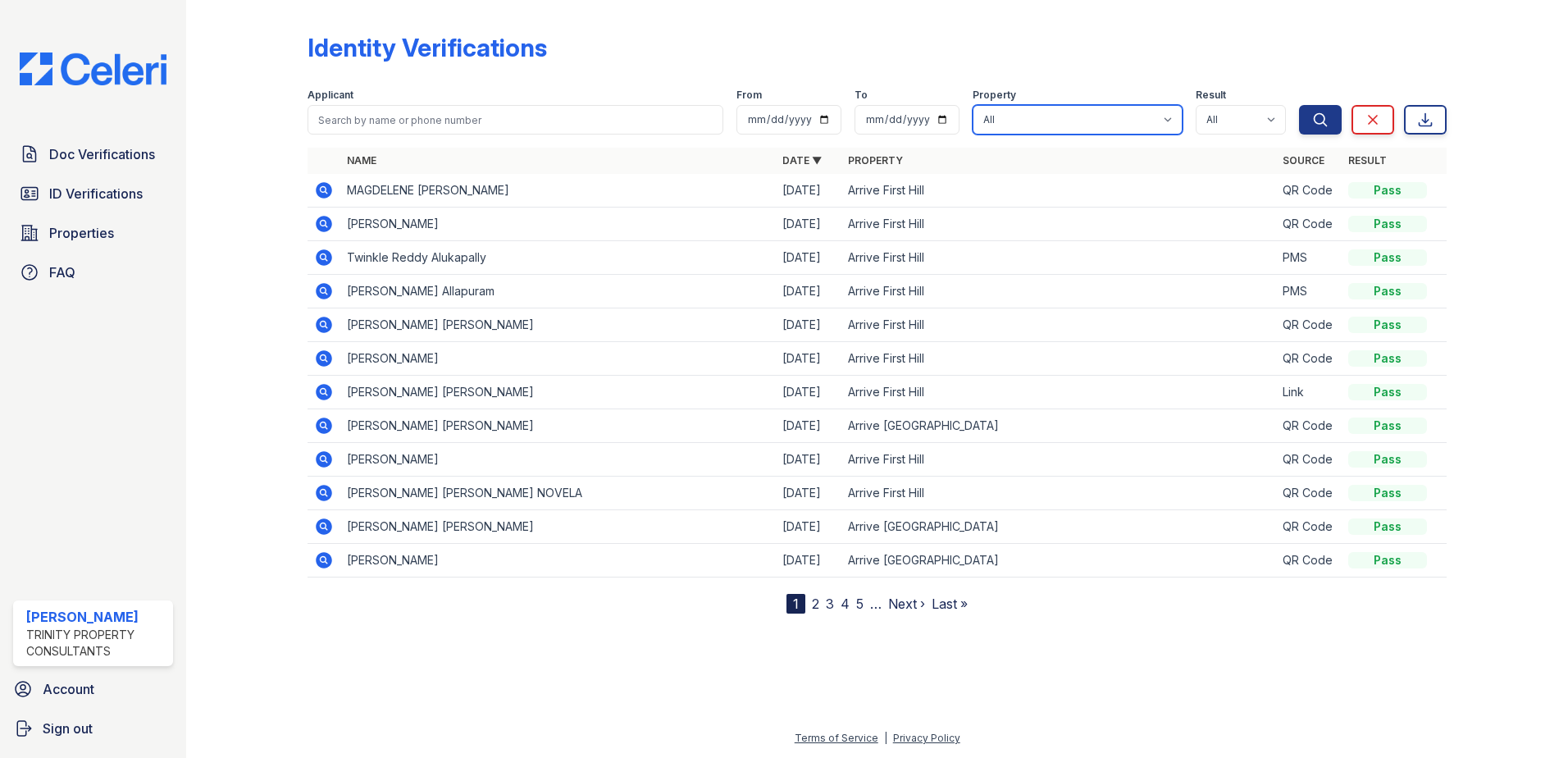
click at [1034, 117] on select "All Arrive First Hill Arrive [GEOGRAPHIC_DATA]" at bounding box center [1078, 119] width 210 height 30
select select "95"
click at [975, 105] on select "All Arrive First Hill Arrive [GEOGRAPHIC_DATA]" at bounding box center [1078, 119] width 210 height 30
click at [1304, 122] on button "Search" at bounding box center [1321, 119] width 42 height 30
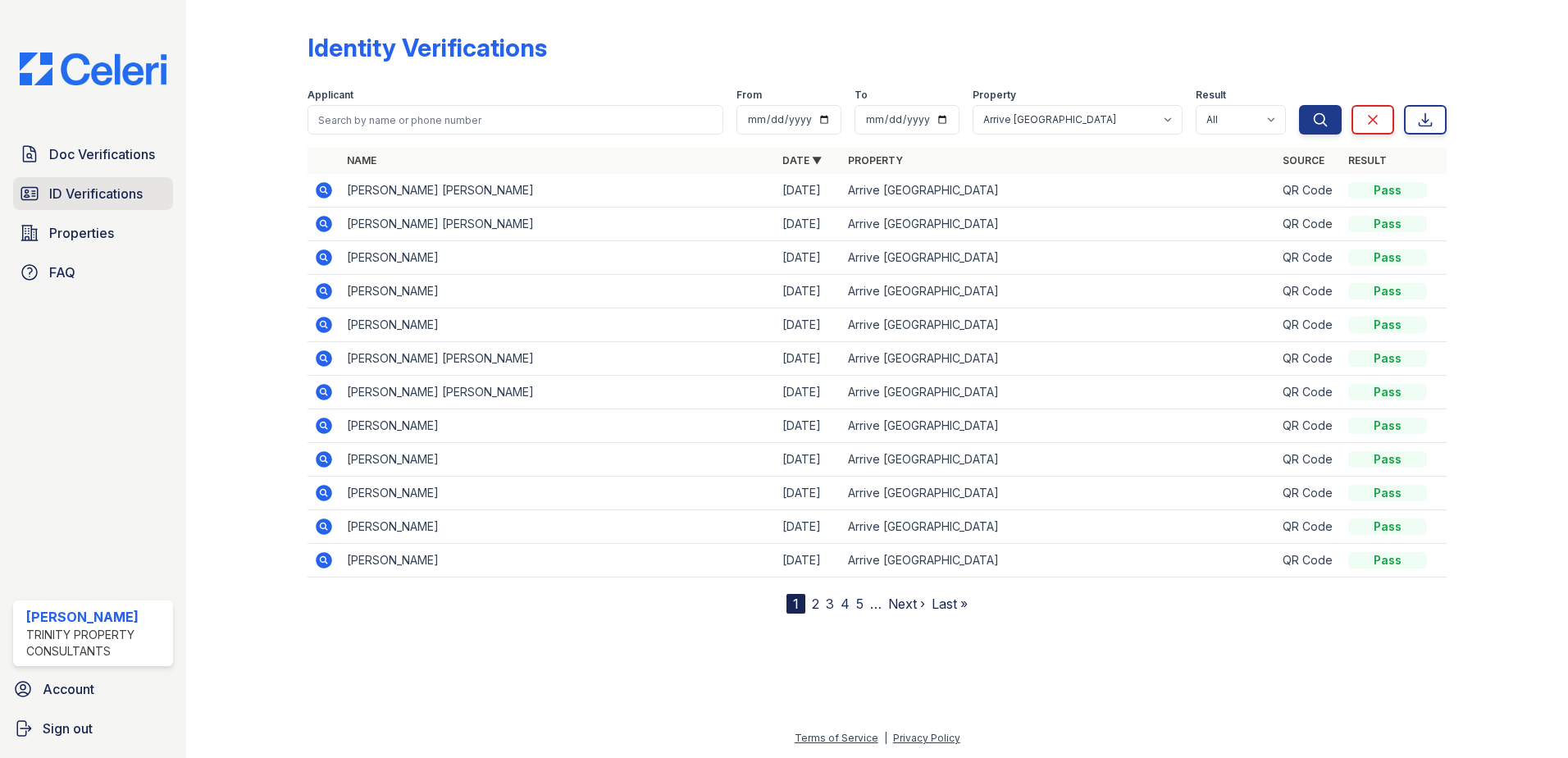
click at [68, 198] on span "ID Verifications" at bounding box center [96, 193] width 93 height 19
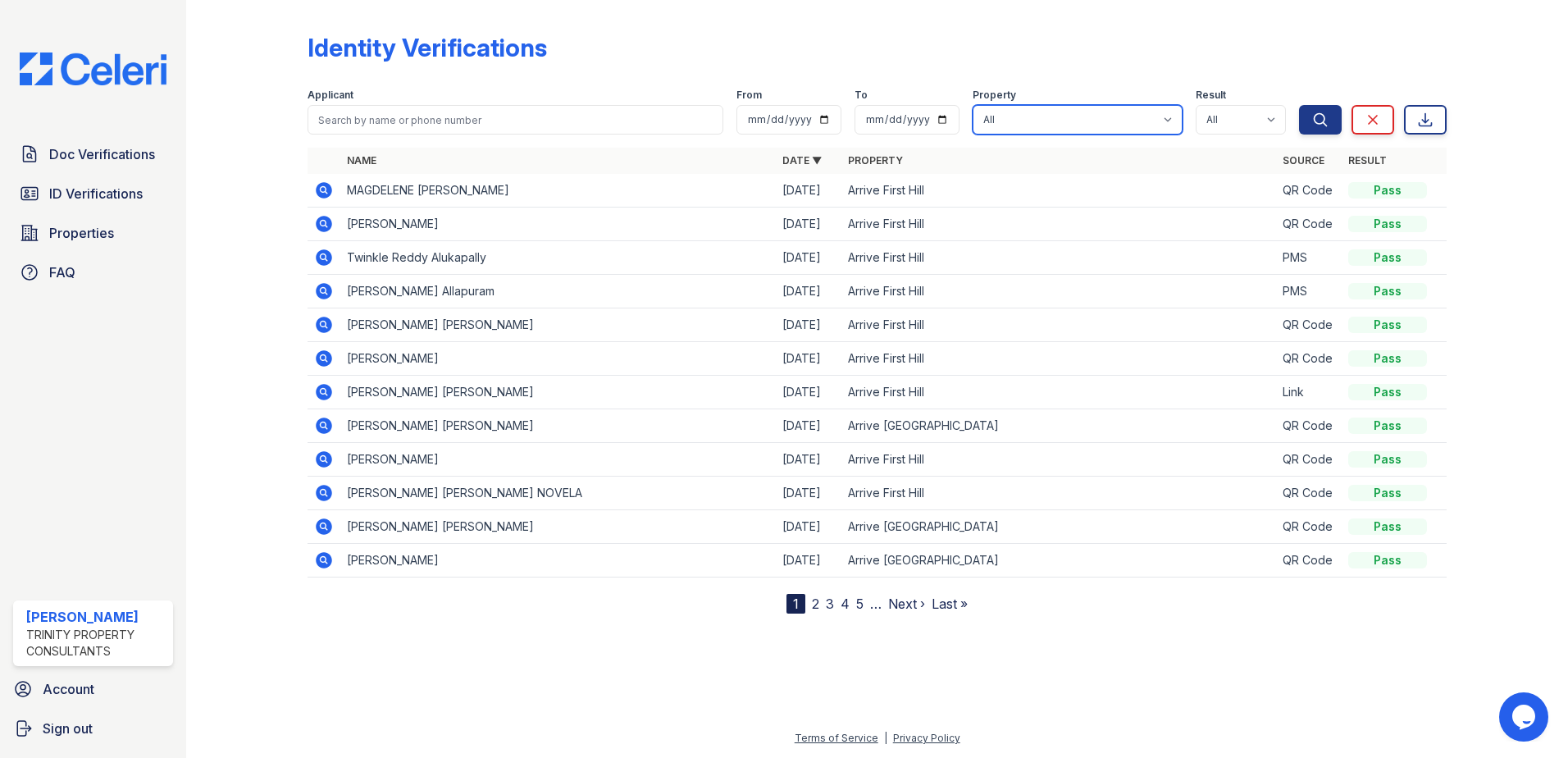
click at [1135, 118] on select "All Arrive First Hill Arrive North Bend" at bounding box center [1078, 119] width 210 height 30
select select "95"
click at [975, 105] on select "All Arrive First Hill Arrive North Bend" at bounding box center [1078, 119] width 210 height 30
click at [1327, 117] on icon "submit" at bounding box center [1320, 119] width 16 height 16
